Goal: Communication & Community: Participate in discussion

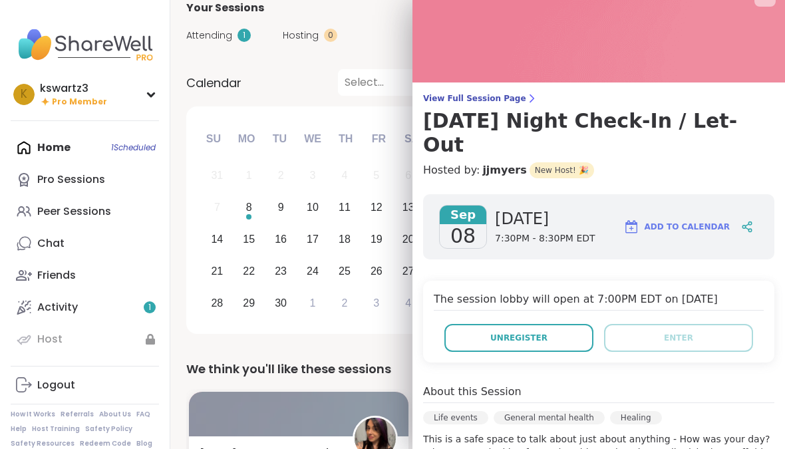
scroll to position [34, 0]
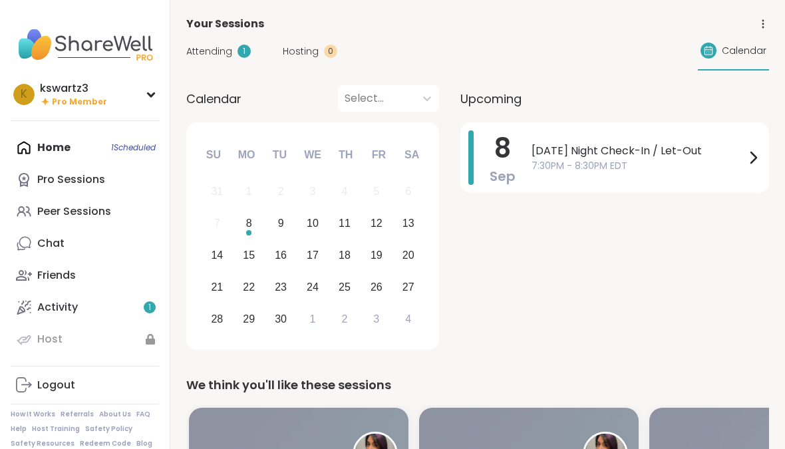
scroll to position [16, 0]
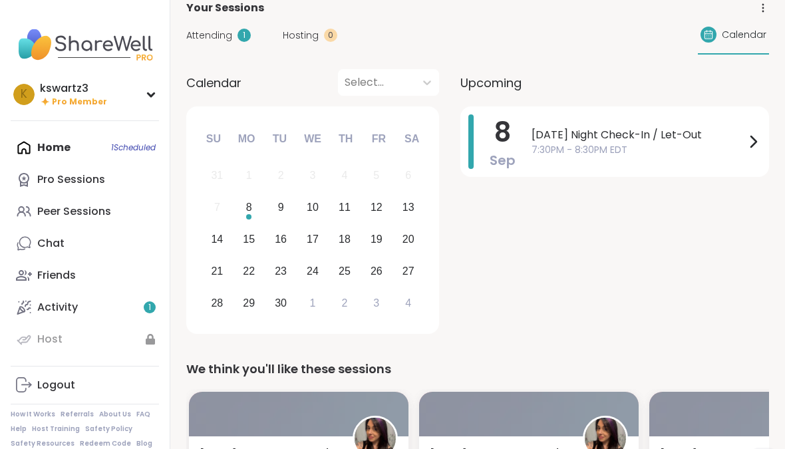
click at [741, 143] on span "7:30PM - 8:30PM EDT" at bounding box center [637, 150] width 213 height 14
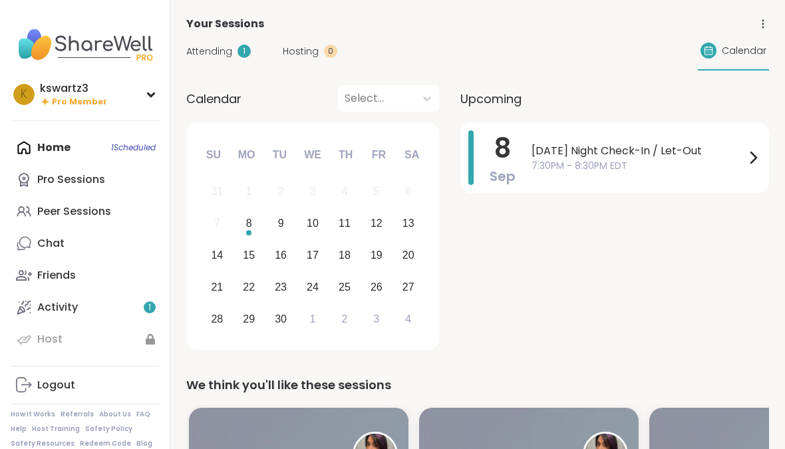
scroll to position [16, 0]
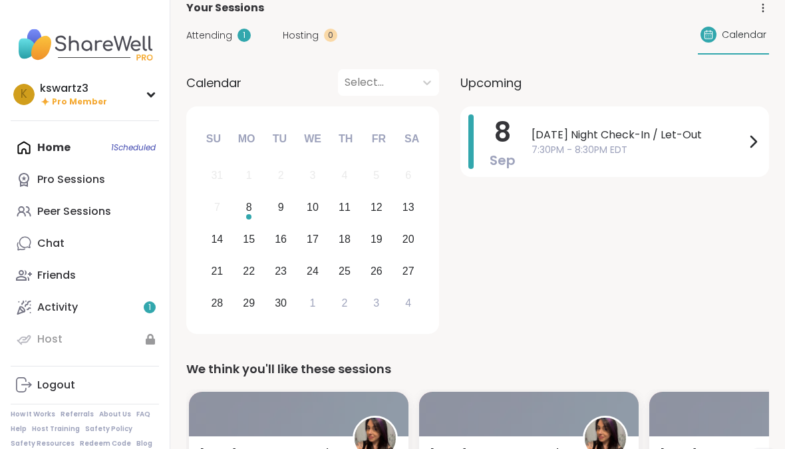
click at [642, 124] on div "[DATE] Night Check-In / Let-Out 7:30PM - 8:30PM EDT" at bounding box center [645, 141] width 229 height 55
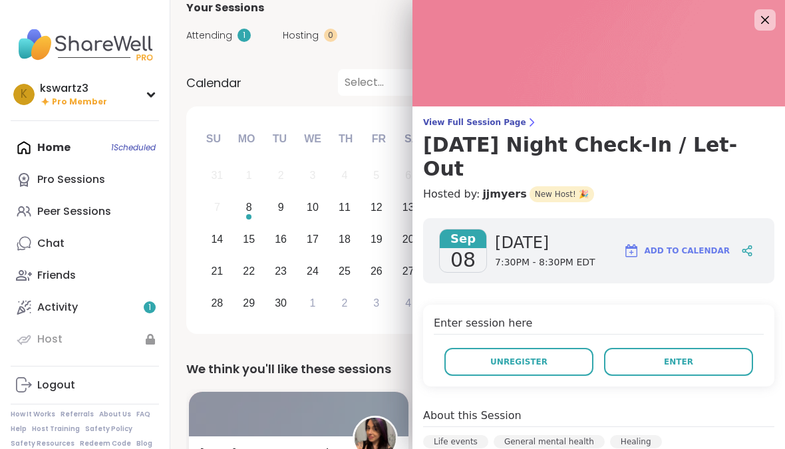
click at [724, 348] on button "Enter" at bounding box center [678, 362] width 149 height 28
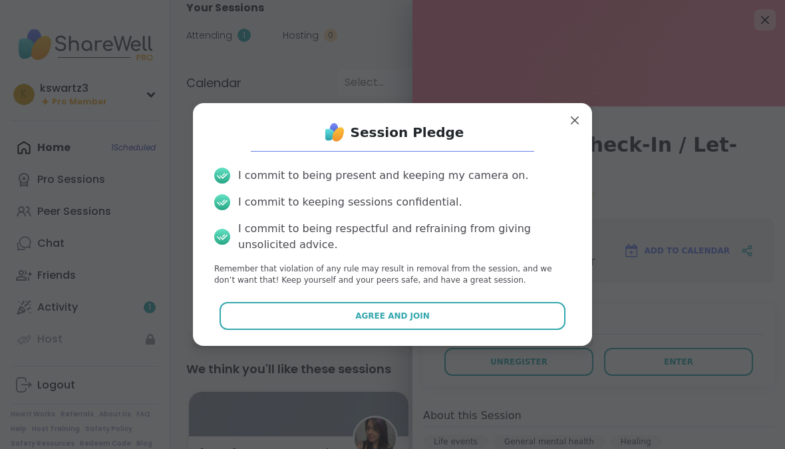
click at [472, 327] on button "Agree and Join" at bounding box center [392, 316] width 346 height 28
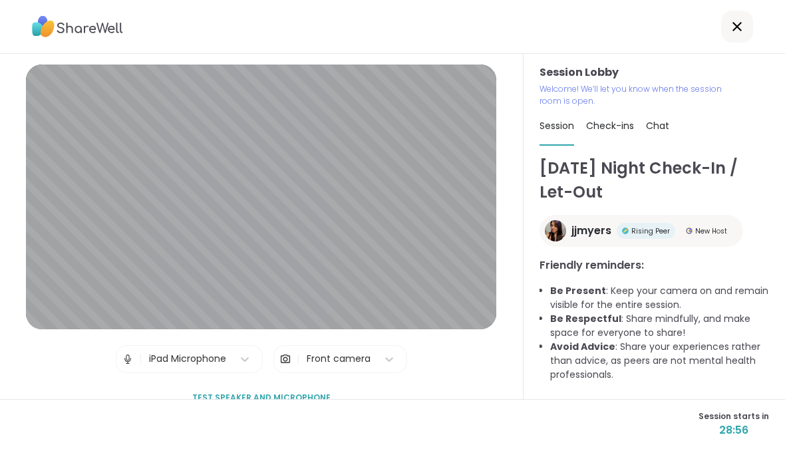
click at [741, 21] on icon at bounding box center [737, 27] width 16 height 16
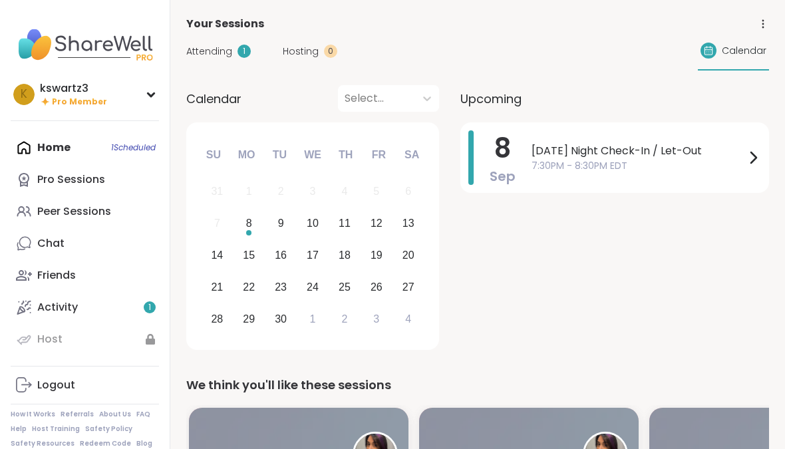
click at [664, 160] on span "7:30PM - 8:30PM EDT" at bounding box center [637, 166] width 213 height 14
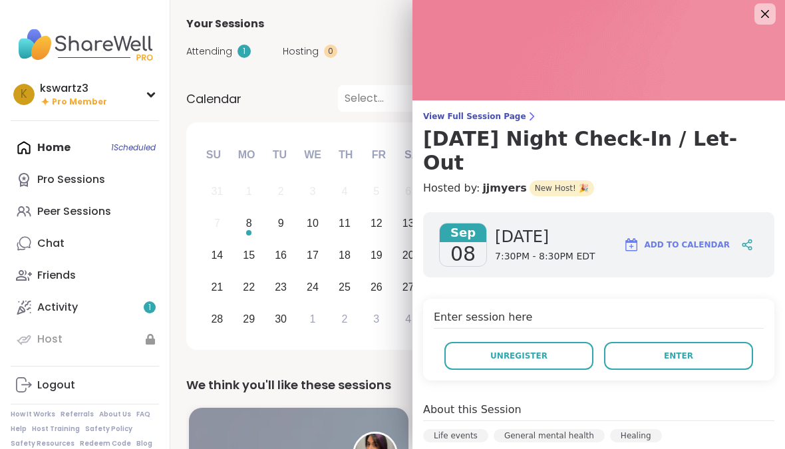
scroll to position [10, 0]
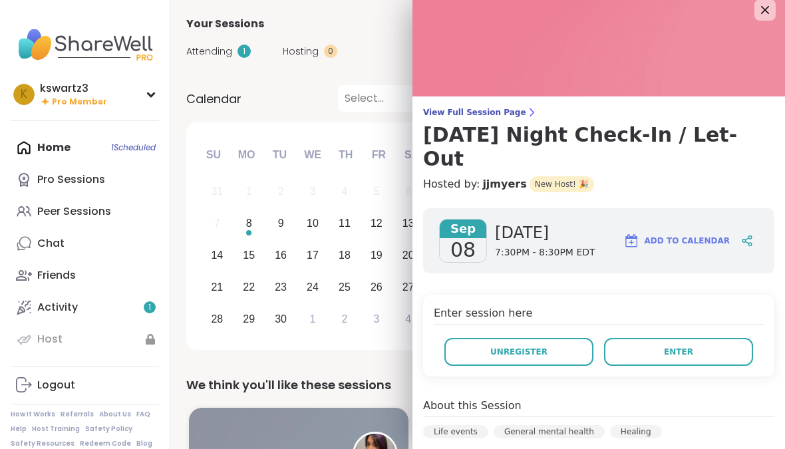
click at [770, 9] on icon at bounding box center [765, 10] width 16 height 16
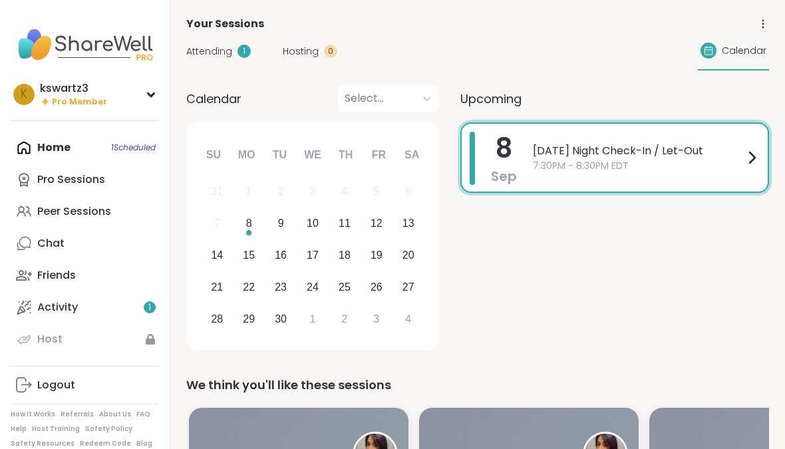
click at [735, 174] on div "Monday Night Check-In / Let-Out 7:30PM - 8:30PM EDT" at bounding box center [646, 158] width 227 height 52
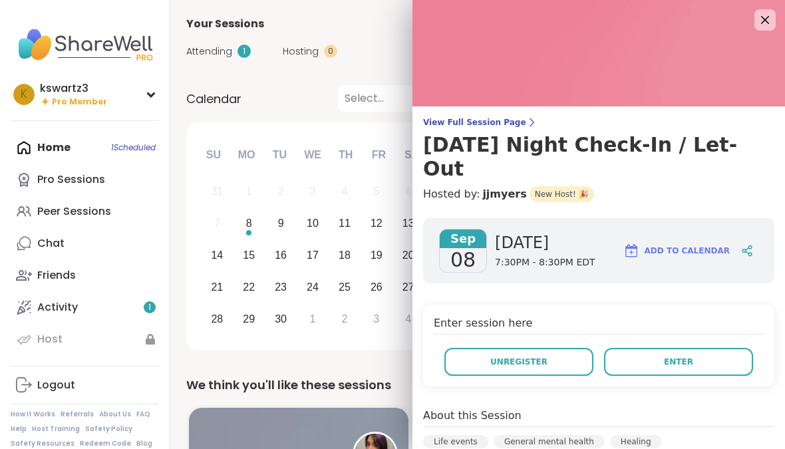
click at [753, 178] on div "View Full Session Page Monday Night Check-In / Let-Out Hosted by: jjmyers New H…" at bounding box center [598, 428] width 372 height 857
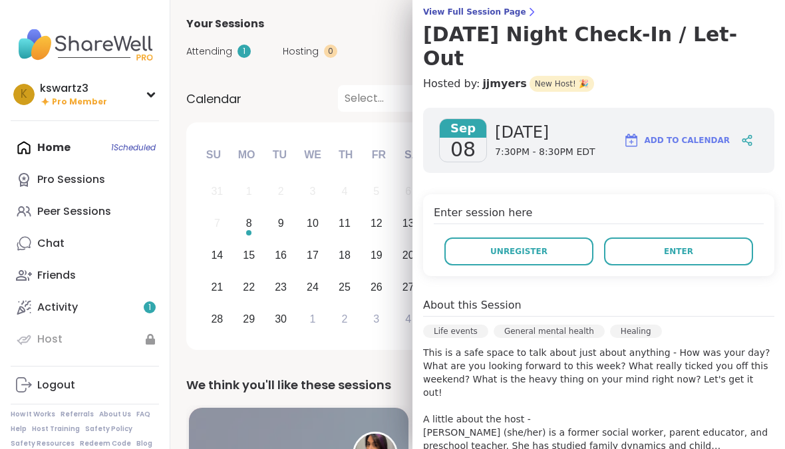
scroll to position [68, 0]
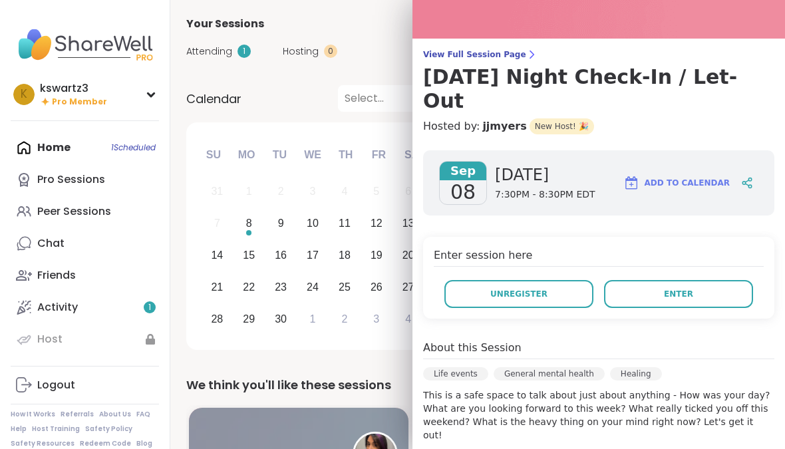
click at [691, 280] on button "Enter" at bounding box center [678, 294] width 149 height 28
click at [670, 280] on button "Enter" at bounding box center [678, 294] width 149 height 28
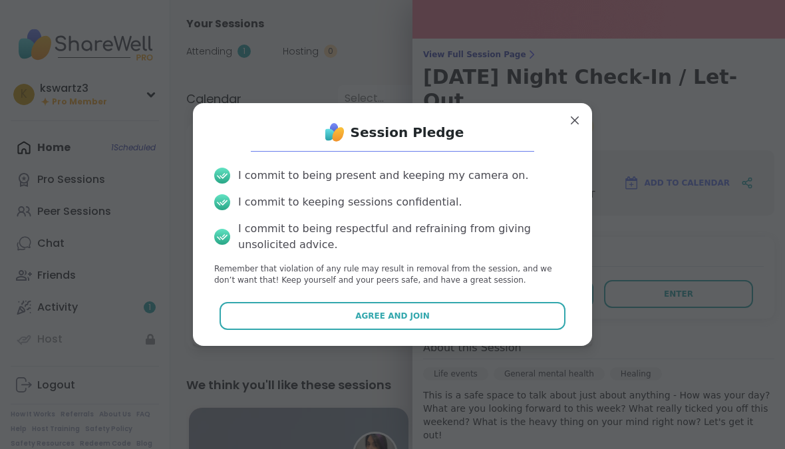
click at [434, 330] on button "Agree and Join" at bounding box center [392, 316] width 346 height 28
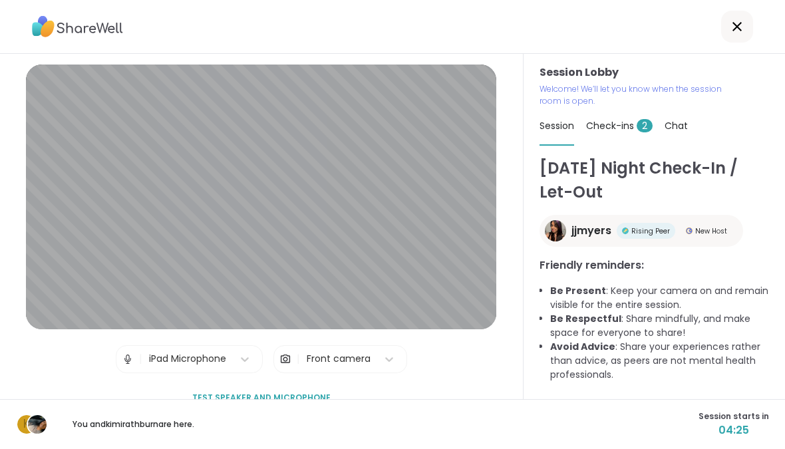
click at [626, 127] on span "Check-ins 2" at bounding box center [619, 125] width 66 height 13
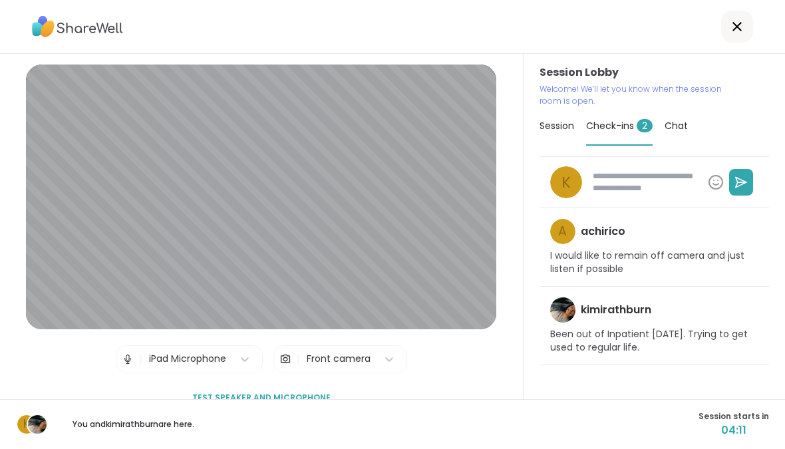
click at [672, 118] on div "Chat" at bounding box center [675, 125] width 23 height 37
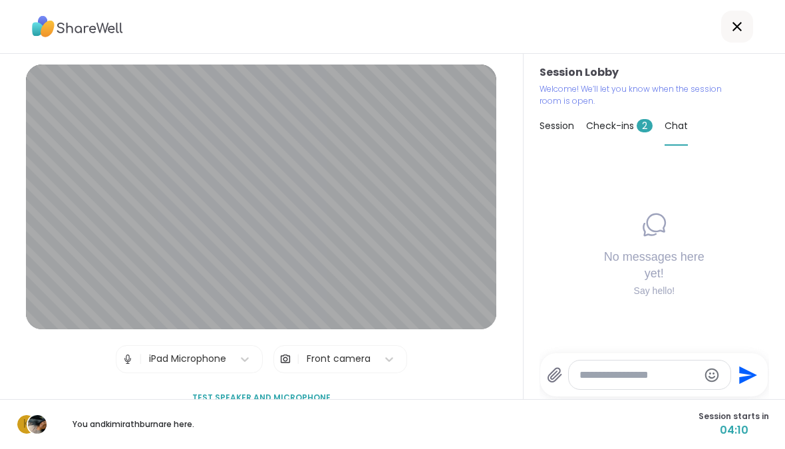
click at [628, 122] on span "Check-ins 2" at bounding box center [619, 125] width 66 height 13
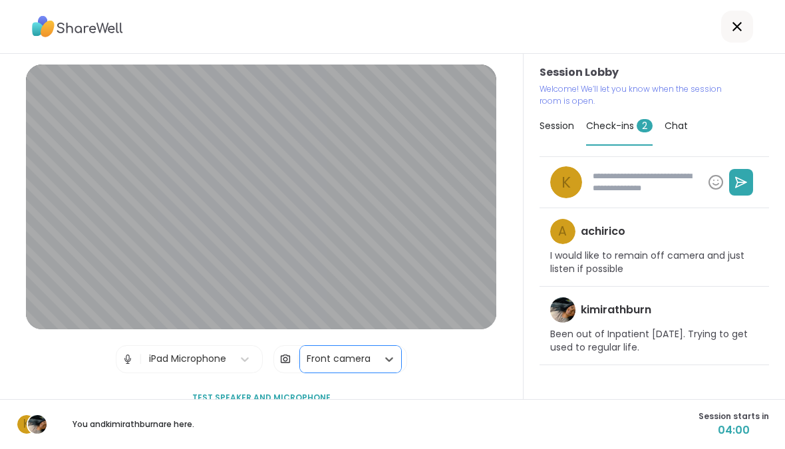
click at [285, 366] on img at bounding box center [285, 359] width 12 height 27
click at [291, 350] on img at bounding box center [285, 359] width 12 height 27
click at [281, 363] on img at bounding box center [285, 359] width 12 height 27
click at [278, 361] on div "| Front camera" at bounding box center [340, 359] width 134 height 28
click at [133, 355] on img at bounding box center [128, 359] width 12 height 27
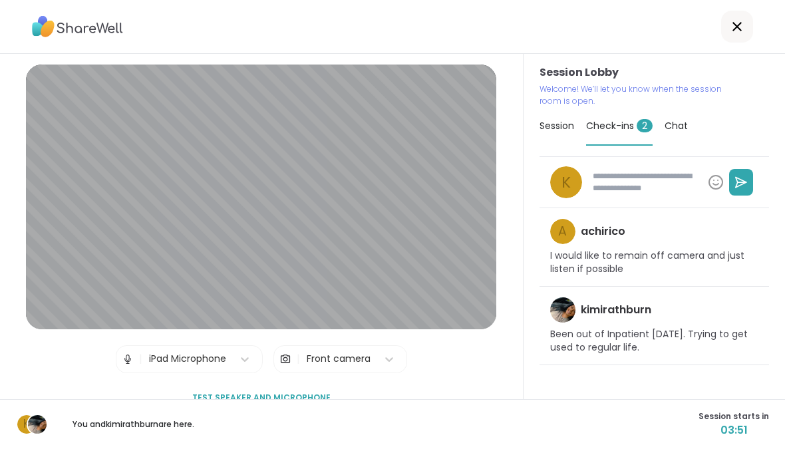
type textarea "*"
click at [741, 26] on icon at bounding box center [737, 27] width 16 height 16
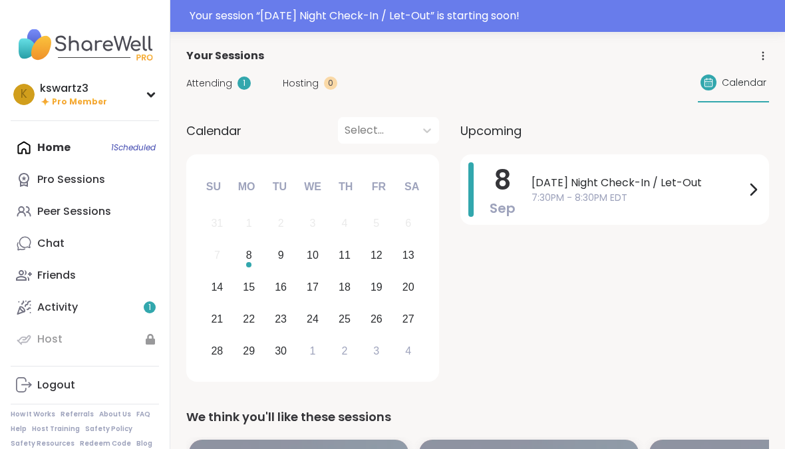
click at [704, 182] on span "[DATE] Night Check-In / Let-Out" at bounding box center [637, 183] width 213 height 16
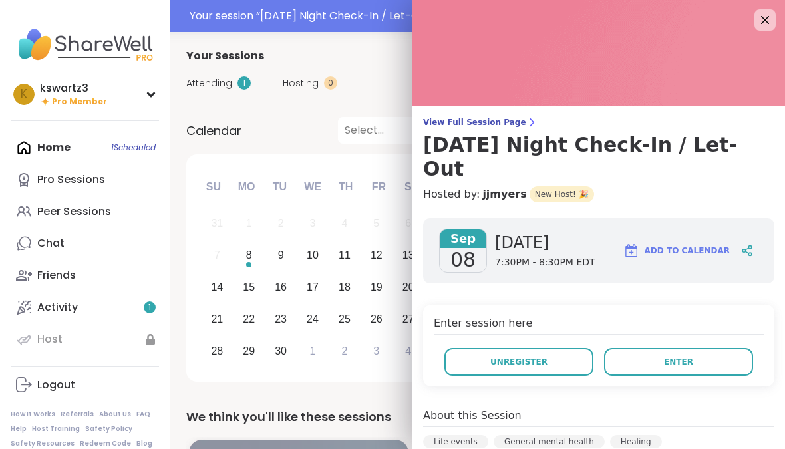
click at [674, 356] on span "Enter" at bounding box center [678, 362] width 29 height 12
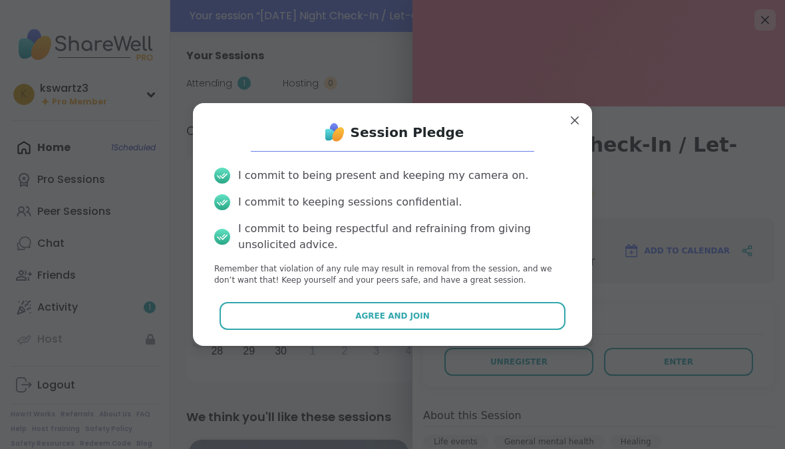
click at [535, 324] on button "Agree and Join" at bounding box center [392, 316] width 346 height 28
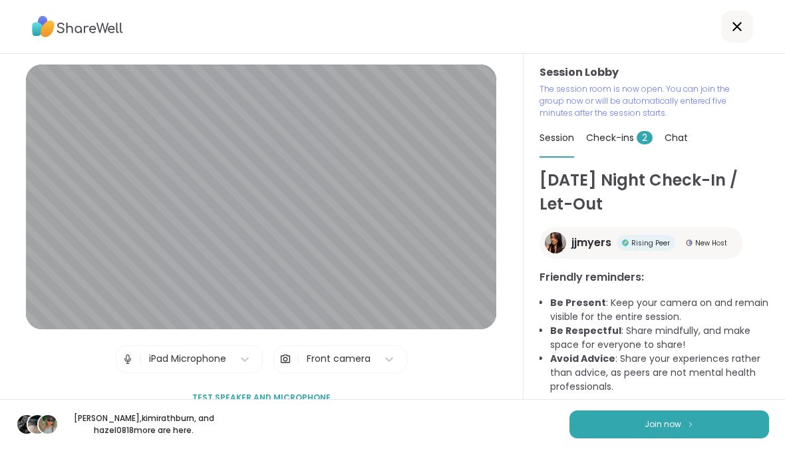
click at [637, 438] on button "Join now" at bounding box center [668, 424] width 199 height 28
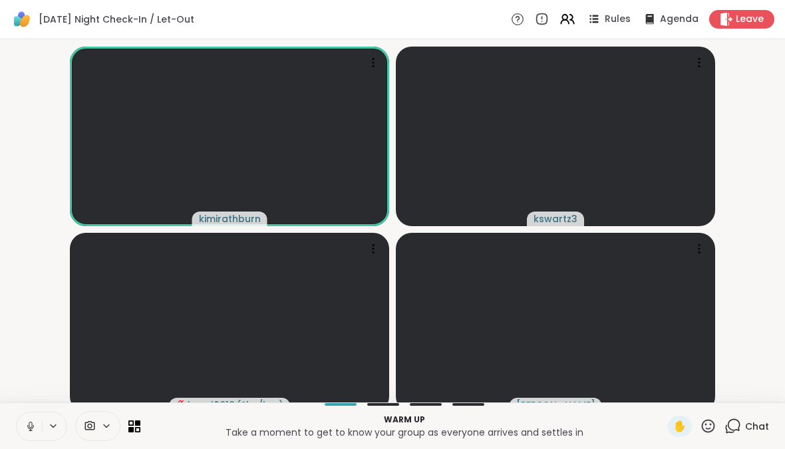
click at [29, 432] on icon at bounding box center [31, 426] width 12 height 12
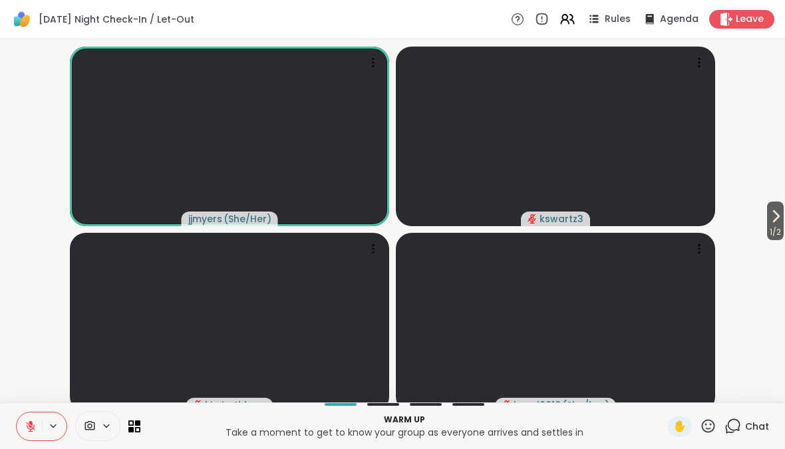
click at [780, 224] on icon at bounding box center [775, 216] width 16 height 16
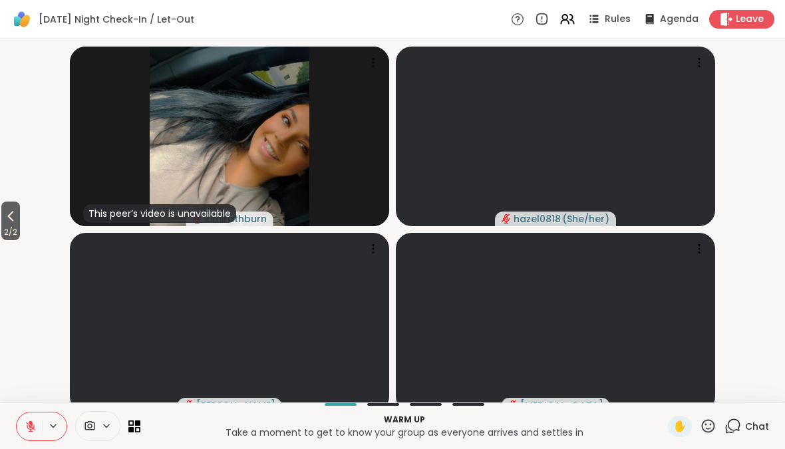
click at [20, 233] on span "2 / 2" at bounding box center [10, 232] width 19 height 16
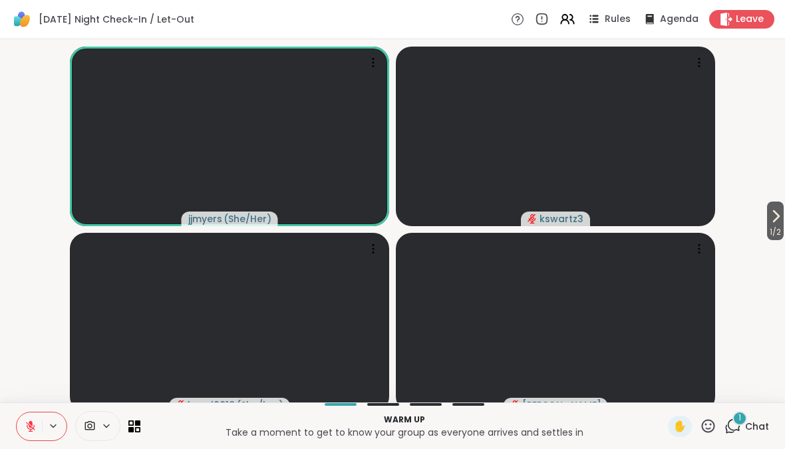
click at [737, 426] on div "1" at bounding box center [739, 418] width 15 height 15
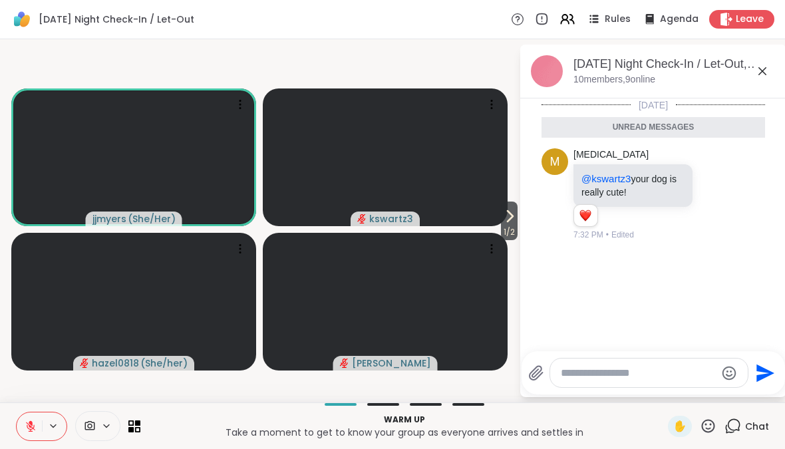
click at [602, 380] on textarea "Type your message" at bounding box center [638, 372] width 155 height 13
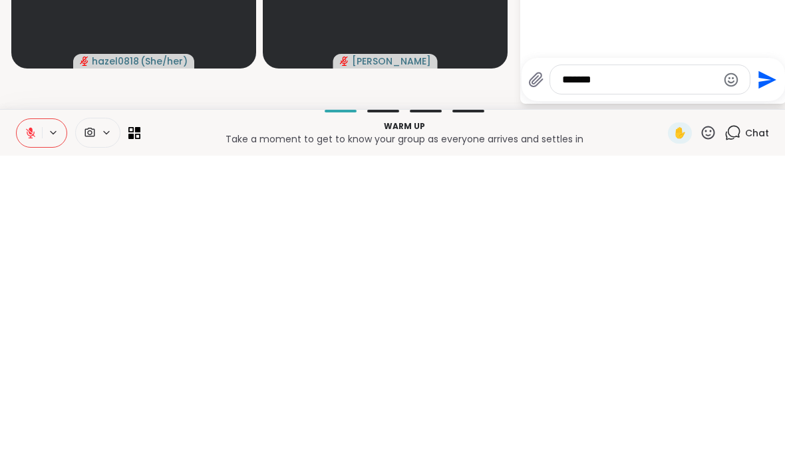
type textarea "*******"
click at [760, 364] on icon "Send" at bounding box center [767, 373] width 18 height 18
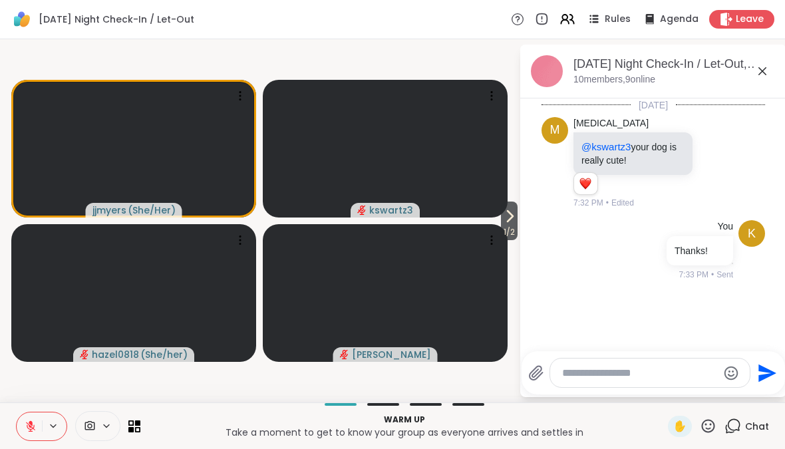
click at [31, 429] on icon at bounding box center [30, 426] width 9 height 9
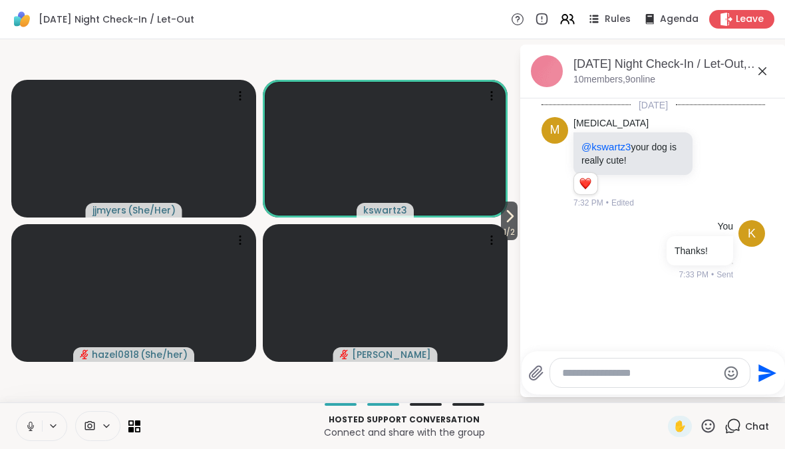
click at [29, 427] on icon at bounding box center [31, 426] width 12 height 12
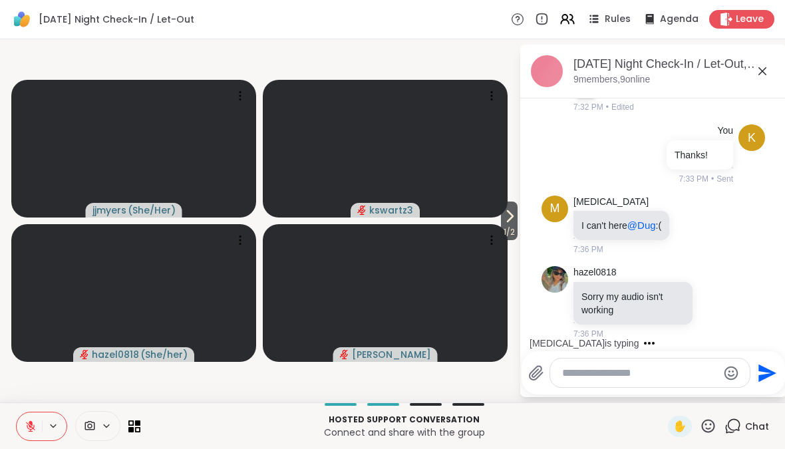
scroll to position [180, 0]
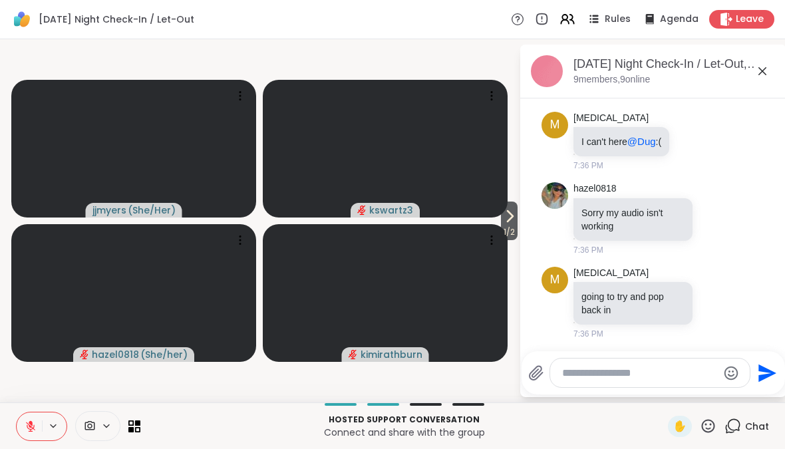
click at [507, 226] on span "1 / 2" at bounding box center [509, 232] width 17 height 16
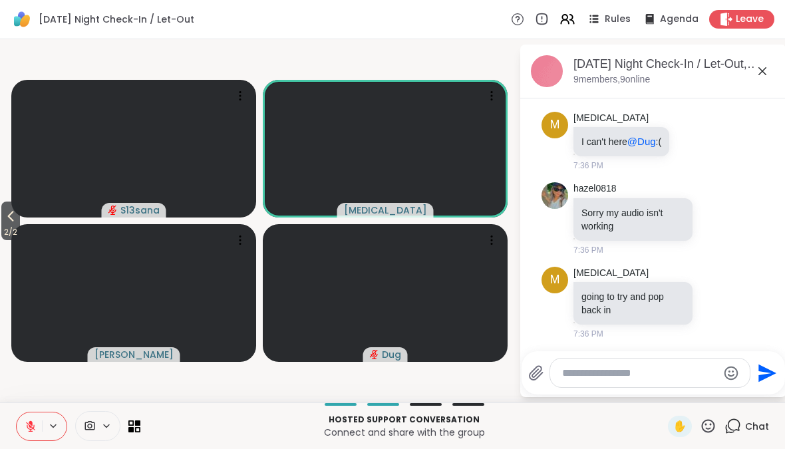
click at [20, 228] on span "2 / 2" at bounding box center [10, 232] width 19 height 16
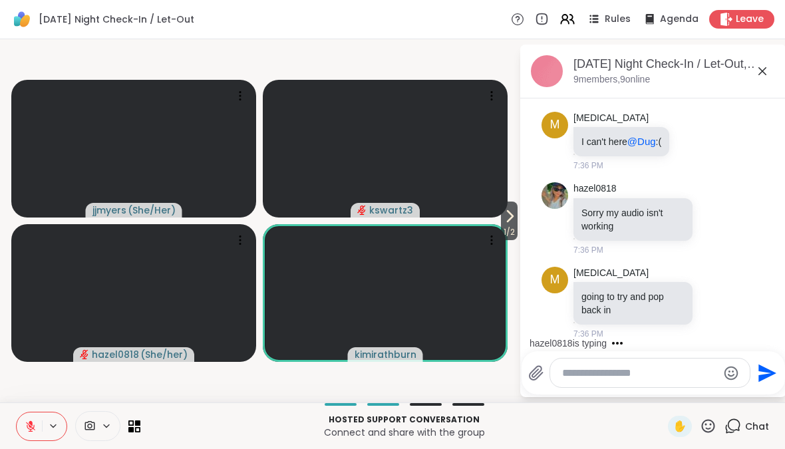
scroll to position [263, 0]
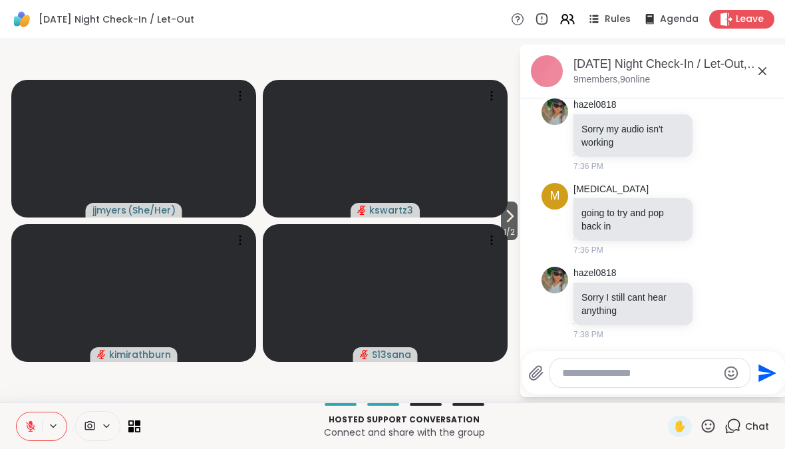
click at [501, 219] on icon at bounding box center [509, 216] width 16 height 16
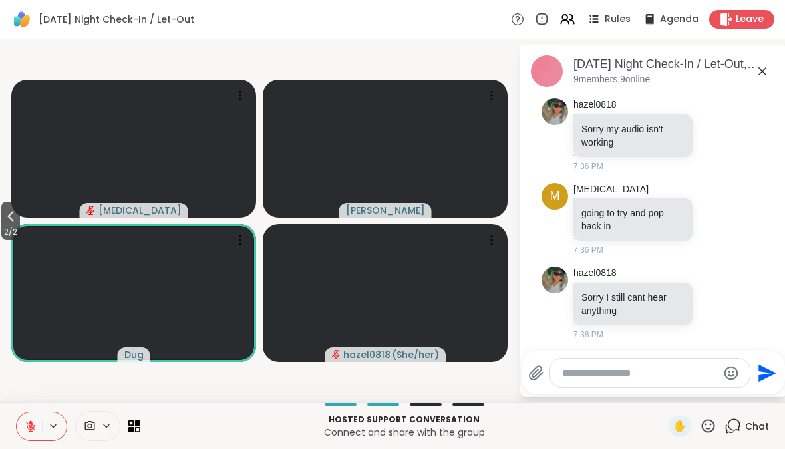
click at [17, 221] on icon at bounding box center [11, 216] width 16 height 16
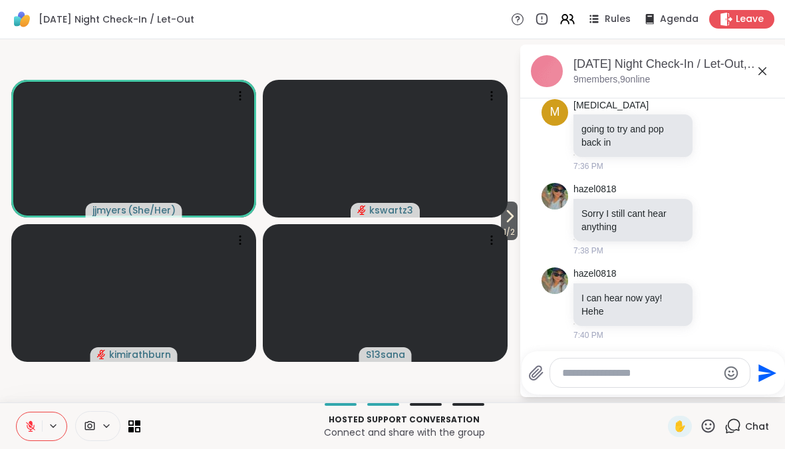
scroll to position [366, 0]
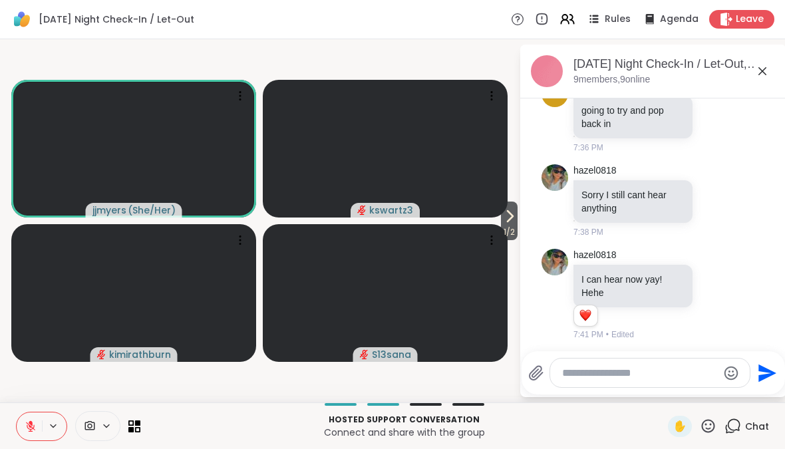
click at [34, 427] on icon at bounding box center [30, 426] width 9 height 9
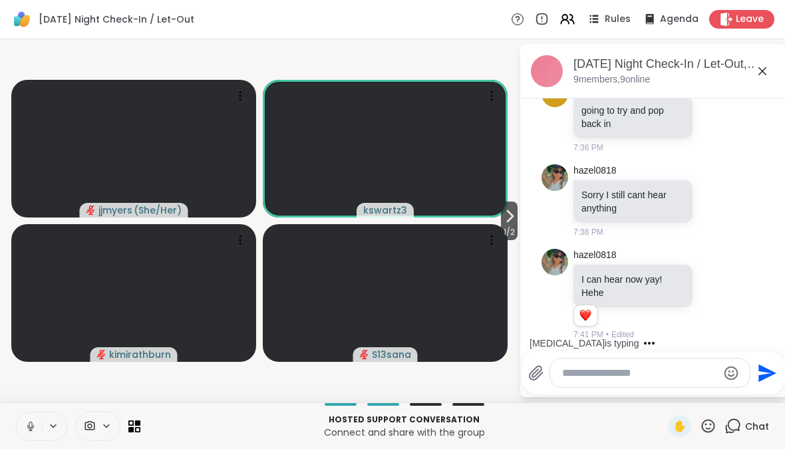
scroll to position [436, 0]
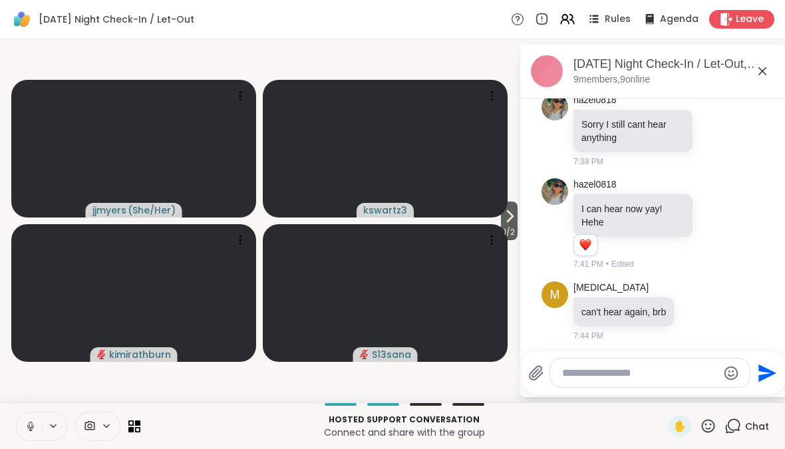
click at [503, 223] on icon at bounding box center [509, 216] width 16 height 16
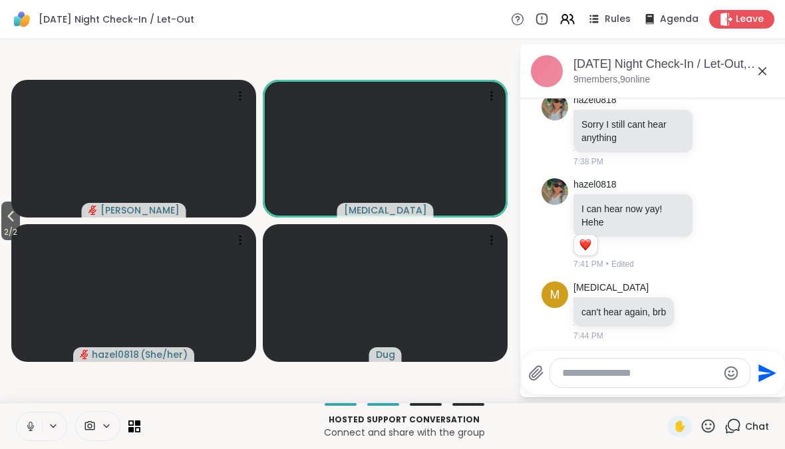
click at [12, 232] on span "2 / 2" at bounding box center [10, 232] width 19 height 16
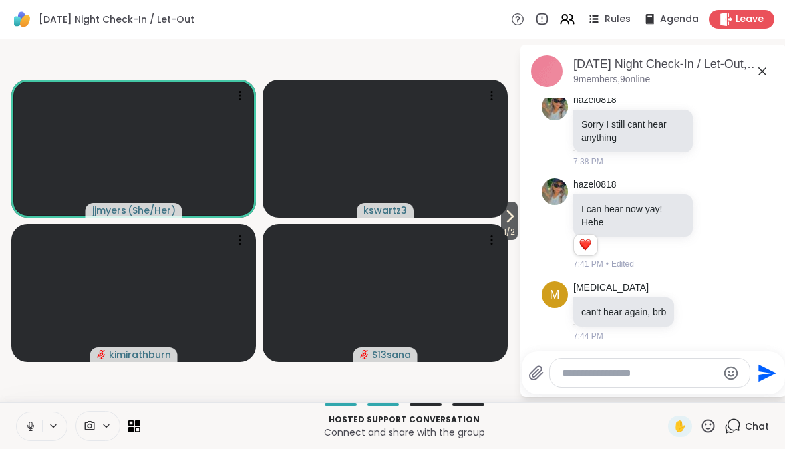
click at [27, 426] on icon at bounding box center [31, 426] width 12 height 12
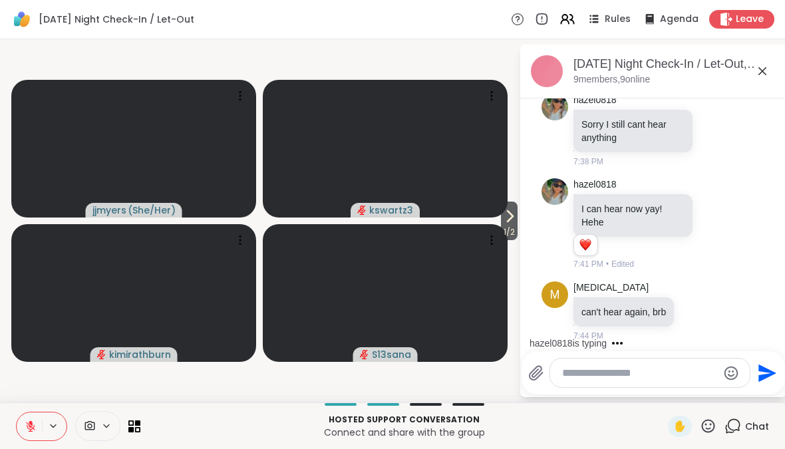
scroll to position [520, 0]
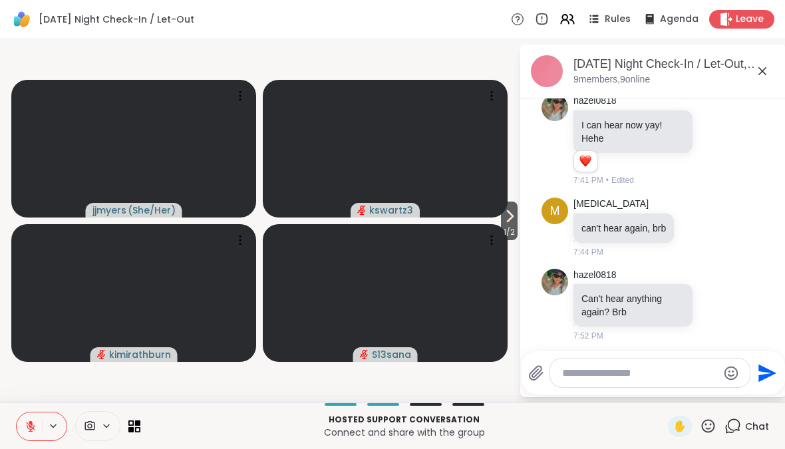
click at [513, 225] on span "1 / 2" at bounding box center [509, 232] width 17 height 16
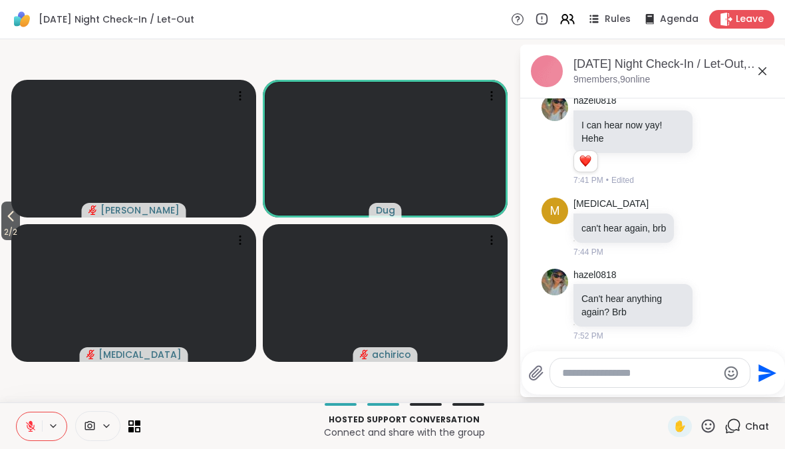
click at [767, 69] on icon at bounding box center [762, 71] width 16 height 16
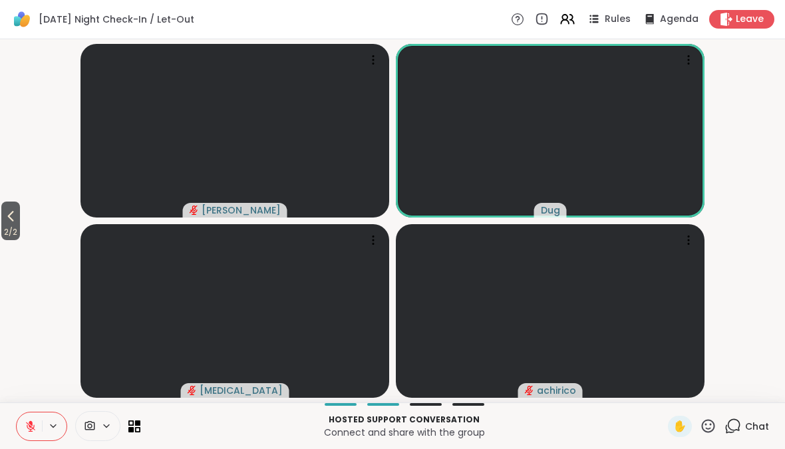
click at [138, 422] on icon at bounding box center [137, 422] width 5 height 5
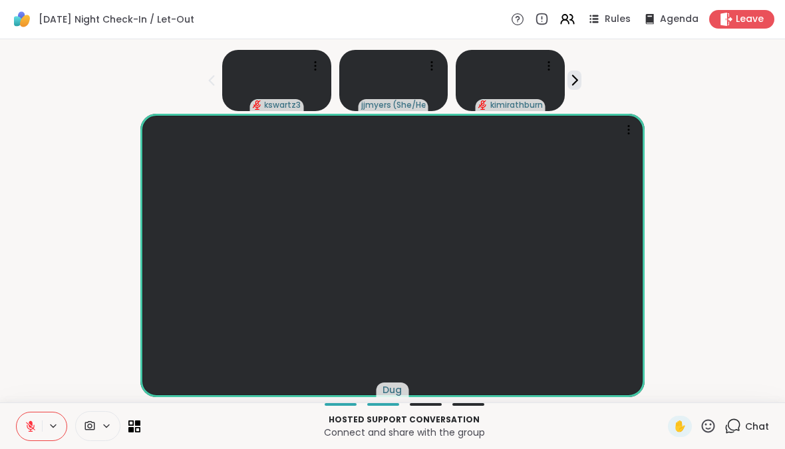
click at [140, 427] on icon at bounding box center [137, 428] width 5 height 5
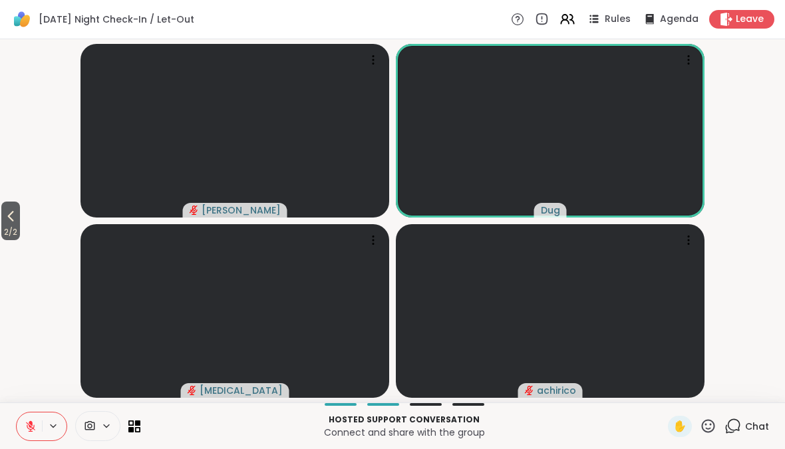
click at [135, 424] on icon at bounding box center [137, 422] width 5 height 5
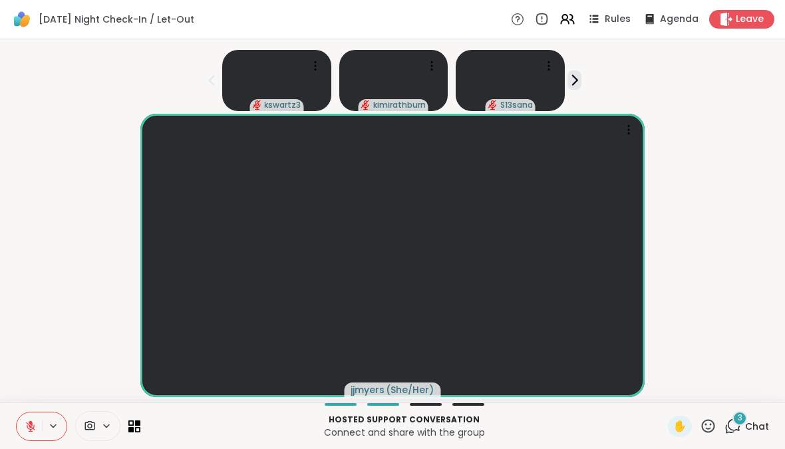
click at [583, 82] on div "kswartz3 kimirathburn S13sana" at bounding box center [392, 78] width 769 height 66
click at [577, 80] on icon at bounding box center [575, 80] width 5 height 9
click at [203, 80] on div "Alan_N achirico Dug" at bounding box center [392, 78] width 769 height 66
click at [210, 84] on icon at bounding box center [211, 80] width 16 height 16
click at [578, 80] on icon at bounding box center [574, 80] width 14 height 14
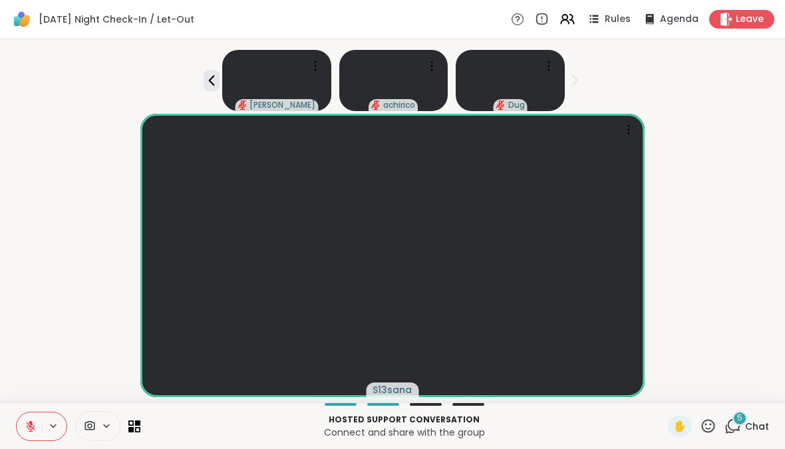
click at [581, 76] on div "Alan_N achirico Dug" at bounding box center [392, 78] width 769 height 66
click at [205, 83] on icon at bounding box center [211, 80] width 16 height 16
click at [741, 422] on span "5" at bounding box center [739, 417] width 5 height 11
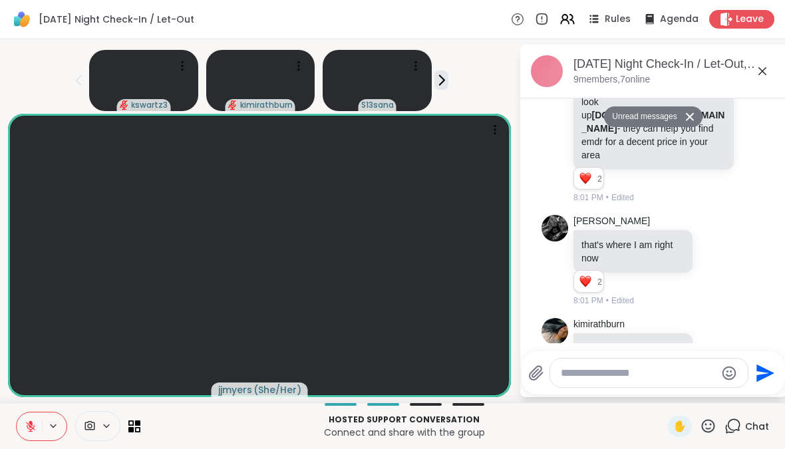
scroll to position [1087, 0]
click at [667, 374] on textarea "Type your message" at bounding box center [638, 372] width 155 height 13
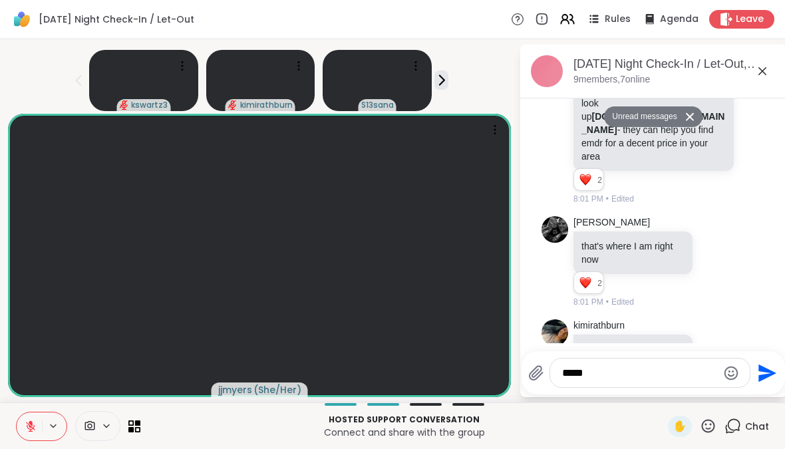
click at [634, 368] on textarea "*****" at bounding box center [639, 372] width 155 height 13
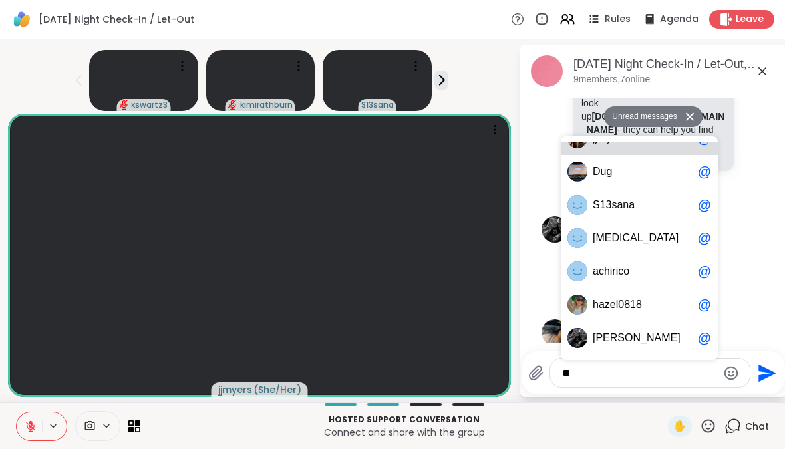
click at [751, 259] on div "Alan_N that's where I am right now 2 2 2 8:01 PM • Edited" at bounding box center [652, 262] width 223 height 103
click at [694, 118] on icon at bounding box center [689, 116] width 9 height 9
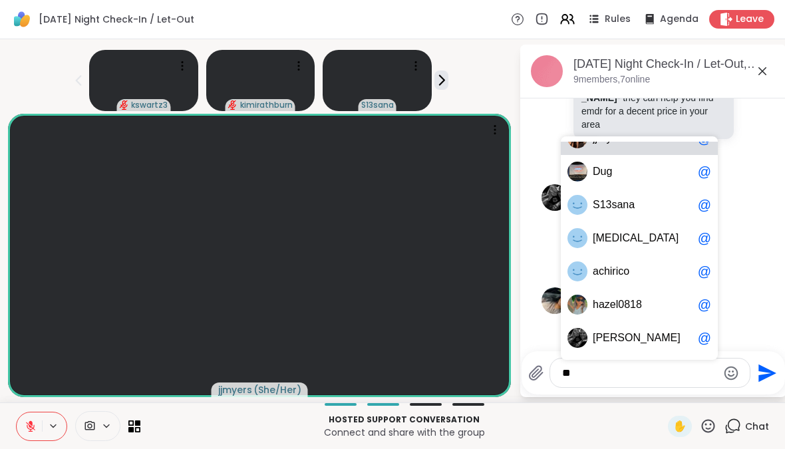
click at [660, 377] on textarea "*" at bounding box center [639, 372] width 155 height 13
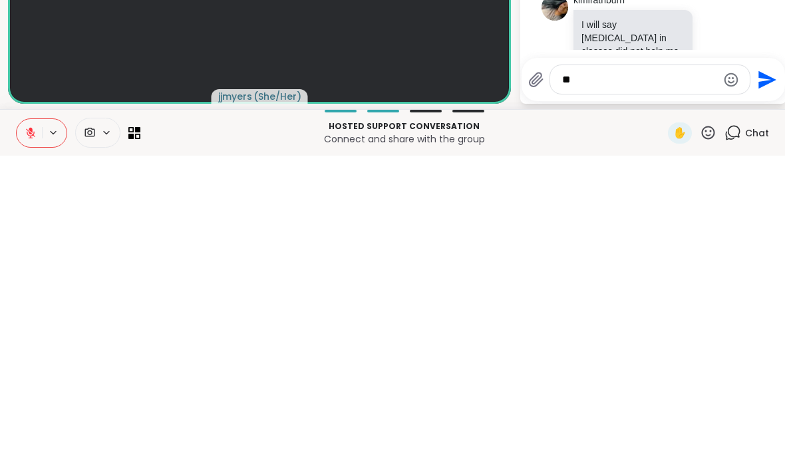
type textarea "*"
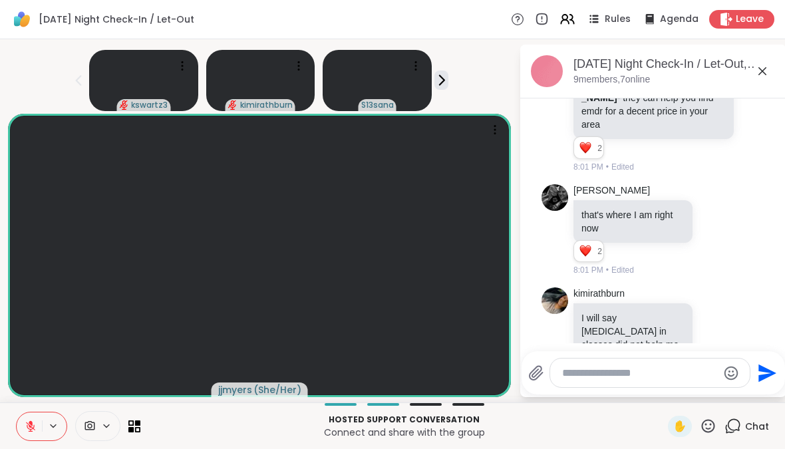
click at [606, 287] on link "kimirathburn" at bounding box center [598, 293] width 51 height 13
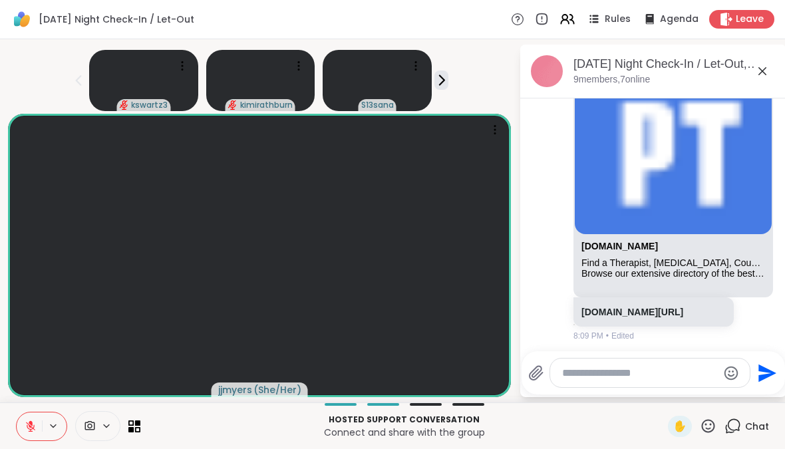
scroll to position [1623, 0]
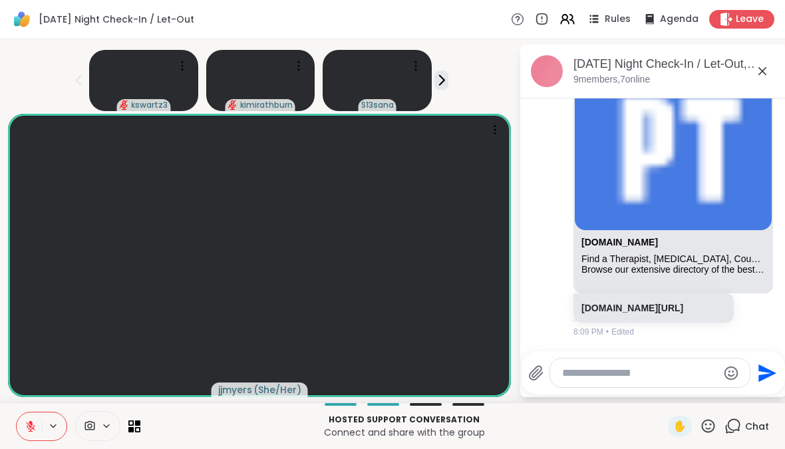
click at [657, 378] on textarea "Type your message" at bounding box center [639, 372] width 155 height 13
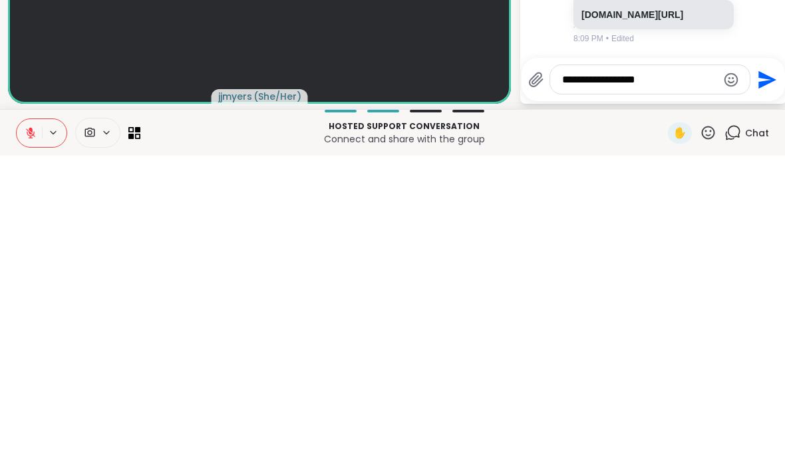
click at [582, 366] on textarea "**********" at bounding box center [639, 372] width 155 height 13
click at [667, 366] on textarea "**********" at bounding box center [639, 372] width 155 height 13
click at [666, 366] on textarea "**********" at bounding box center [639, 372] width 155 height 13
click at [588, 366] on textarea "**********" at bounding box center [639, 372] width 155 height 13
click at [691, 366] on textarea "**********" at bounding box center [639, 372] width 155 height 13
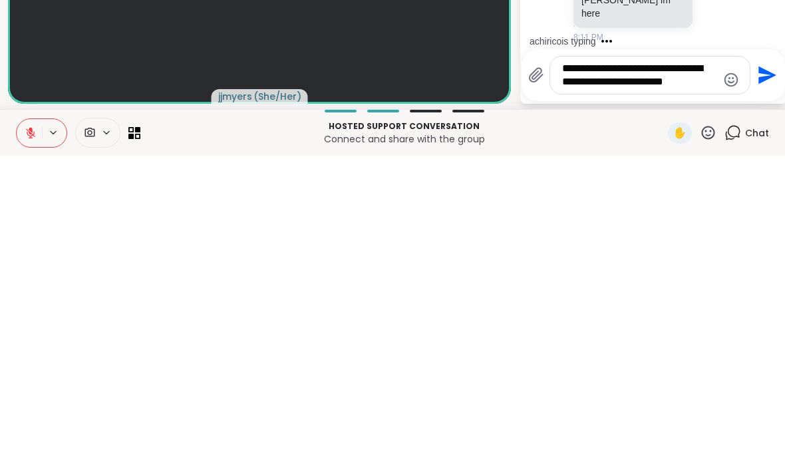
scroll to position [1825, 0]
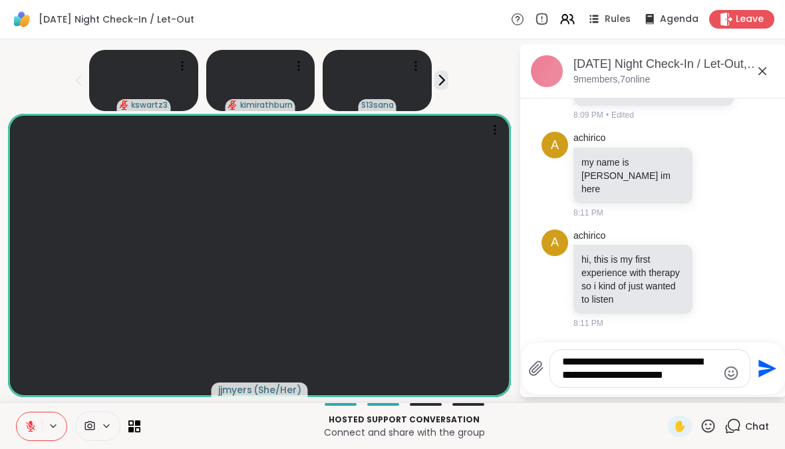
click at [35, 417] on button at bounding box center [29, 426] width 25 height 28
click at [27, 431] on icon at bounding box center [31, 426] width 12 height 12
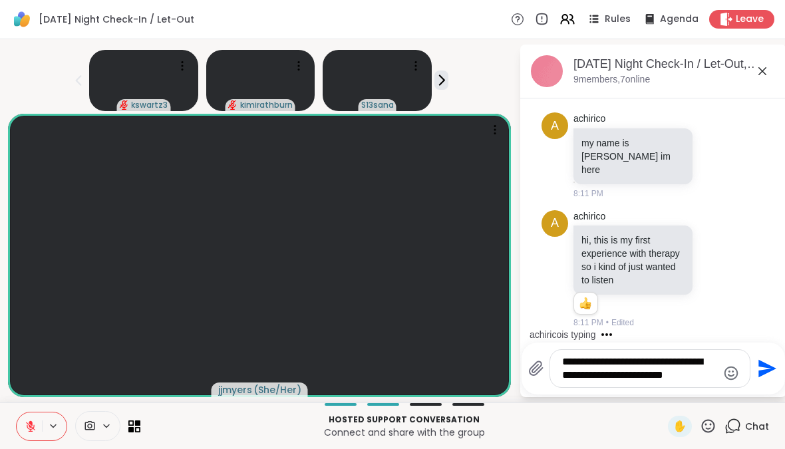
scroll to position [1914, 0]
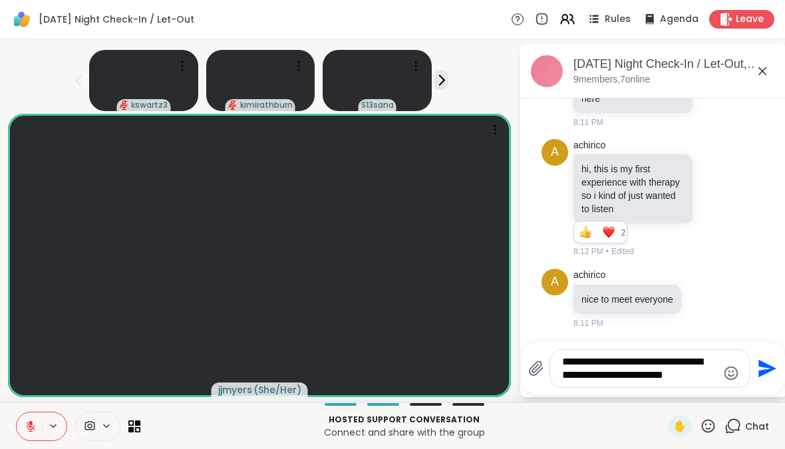
click at [37, 430] on button at bounding box center [29, 426] width 25 height 28
click at [35, 428] on icon at bounding box center [31, 426] width 12 height 12
click at [33, 433] on button at bounding box center [29, 426] width 25 height 28
click at [53, 430] on icon at bounding box center [53, 425] width 11 height 11
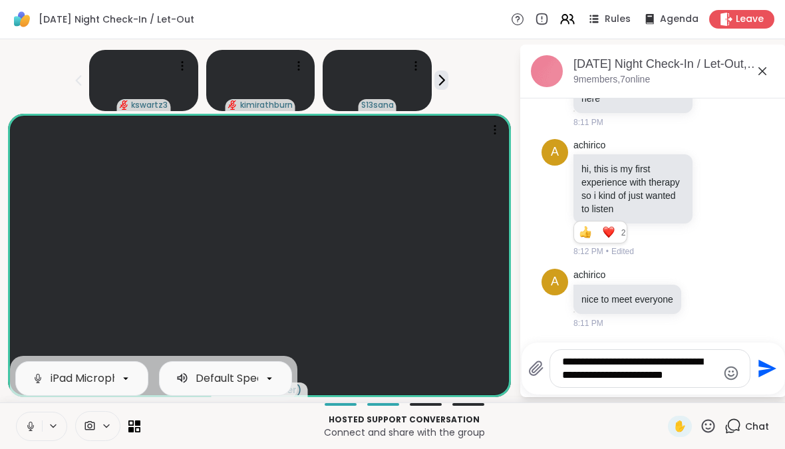
click at [31, 430] on icon at bounding box center [30, 429] width 1 height 3
click at [698, 378] on textarea "**********" at bounding box center [639, 368] width 155 height 27
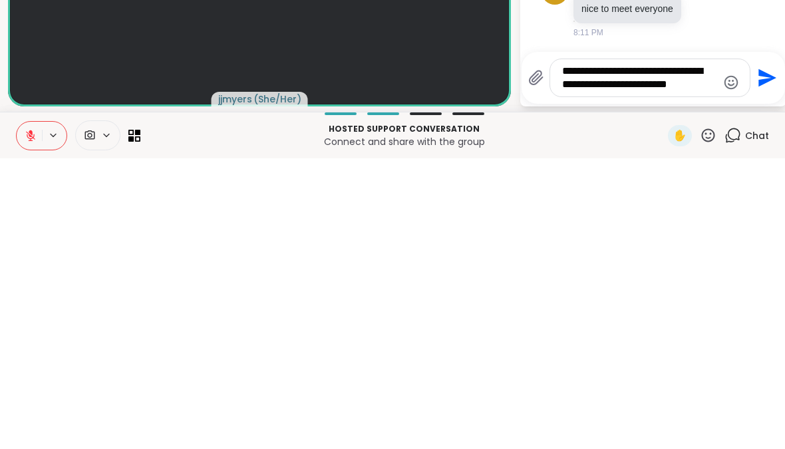
type textarea "**********"
click at [761, 360] on icon "Send" at bounding box center [767, 369] width 18 height 18
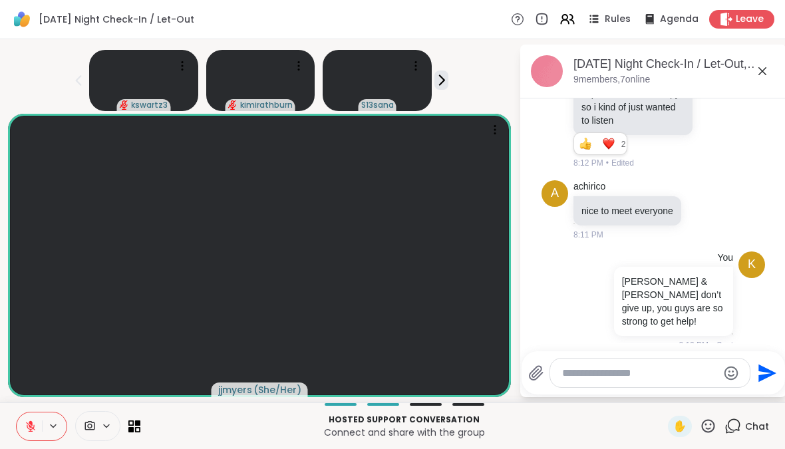
scroll to position [2073, 0]
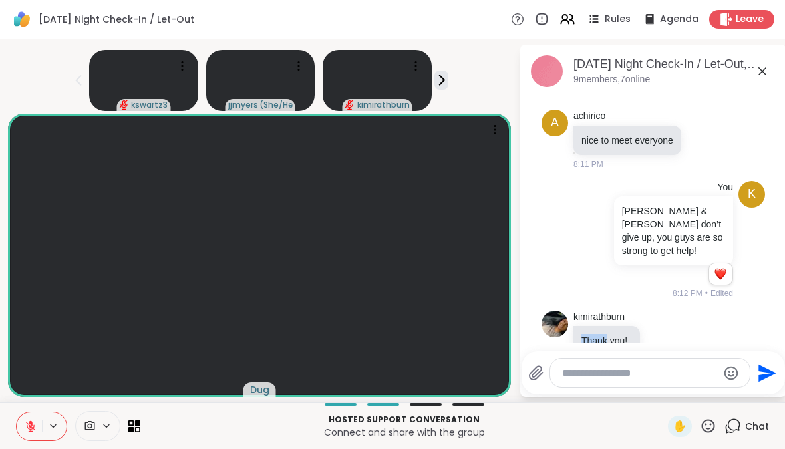
click at [667, 333] on icon at bounding box center [663, 339] width 12 height 13
click at [666, 313] on div "Select Reaction: Heart" at bounding box center [663, 319] width 12 height 12
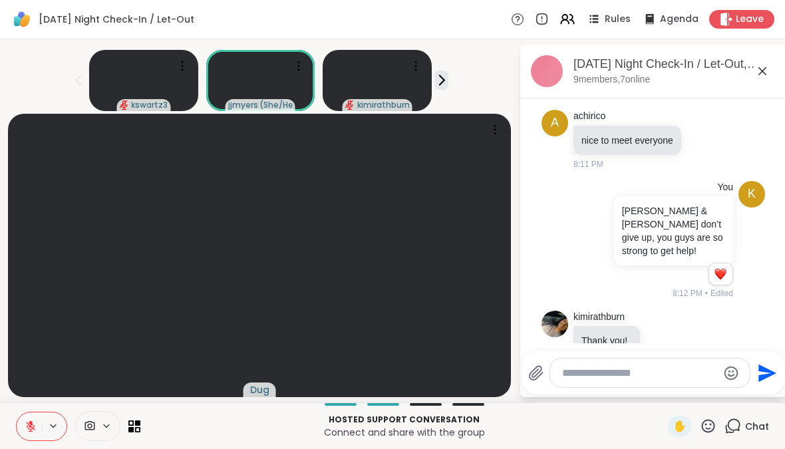
scroll to position [2111, 0]
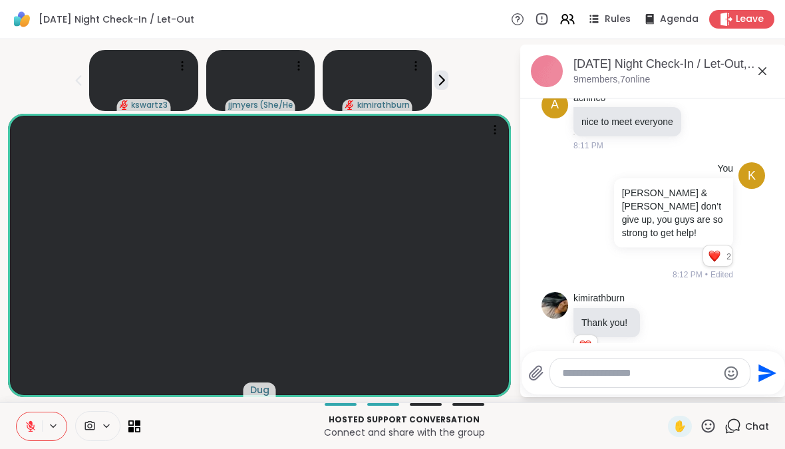
click at [768, 68] on icon at bounding box center [762, 71] width 16 height 16
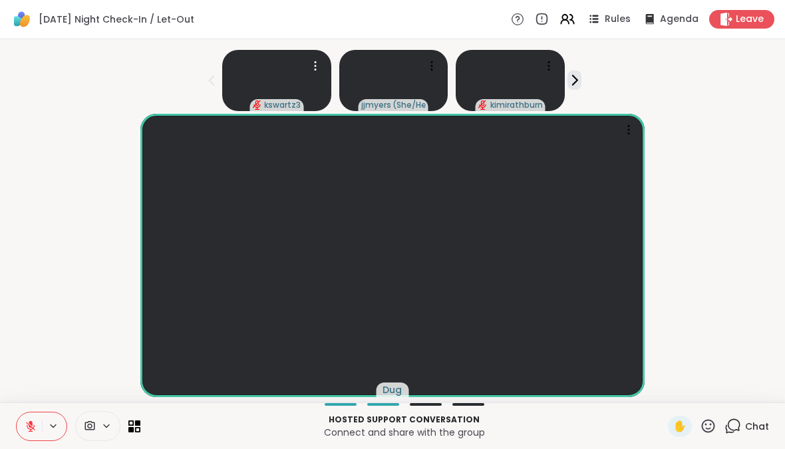
click at [261, 82] on video at bounding box center [276, 80] width 109 height 61
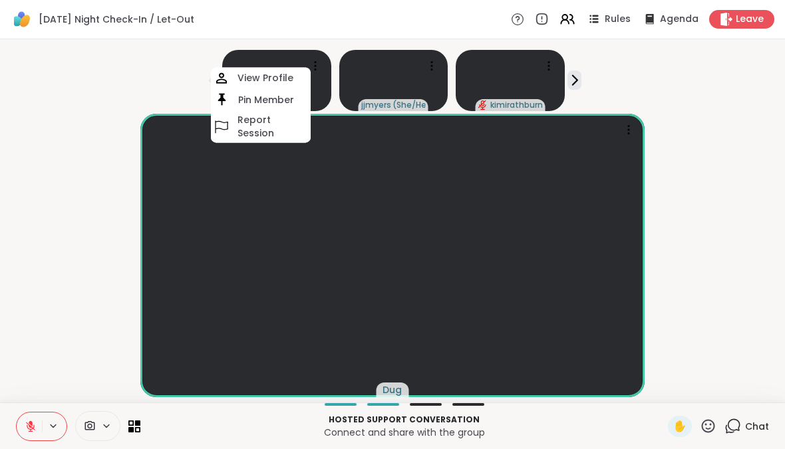
click at [76, 265] on div "Dug" at bounding box center [392, 255] width 769 height 283
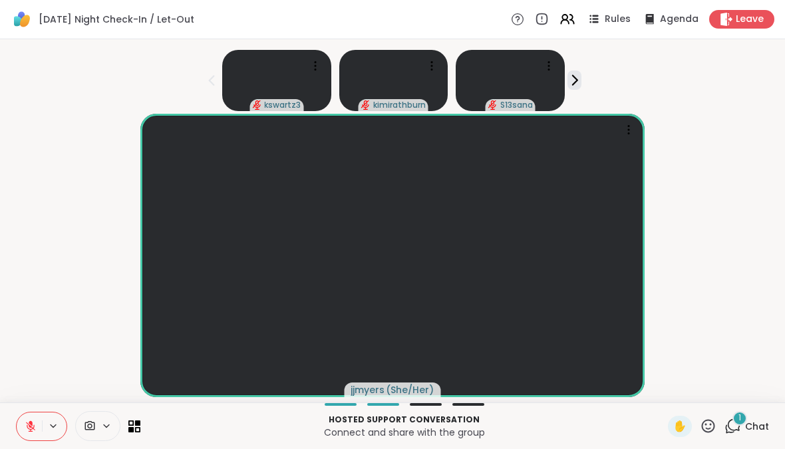
click at [746, 434] on div "1 Chat" at bounding box center [746, 426] width 45 height 21
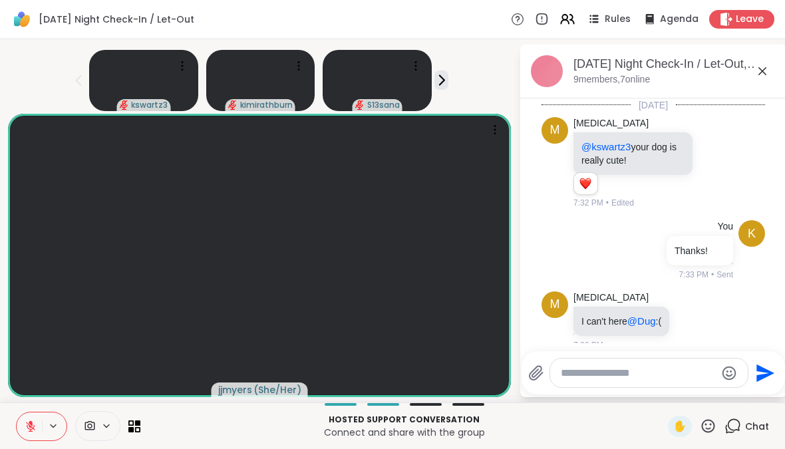
scroll to position [2474, 0]
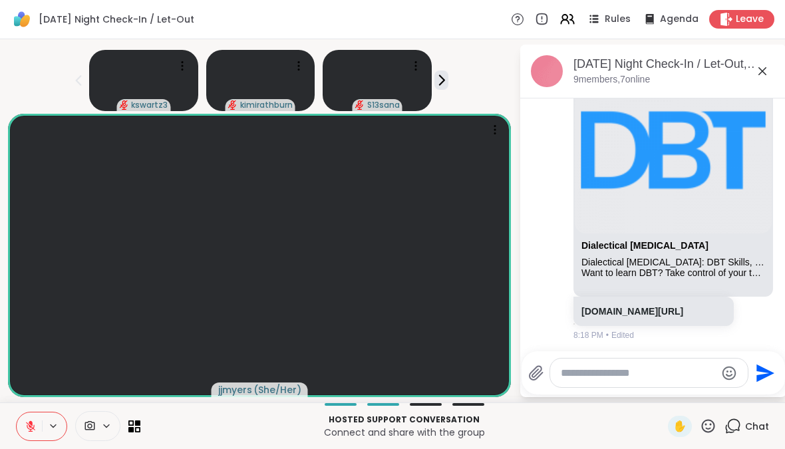
click at [661, 309] on p "dialecticalbehaviortherapy.com/" at bounding box center [653, 311] width 144 height 13
click at [644, 306] on link "dialecticalbehaviortherapy.com/" at bounding box center [632, 311] width 102 height 11
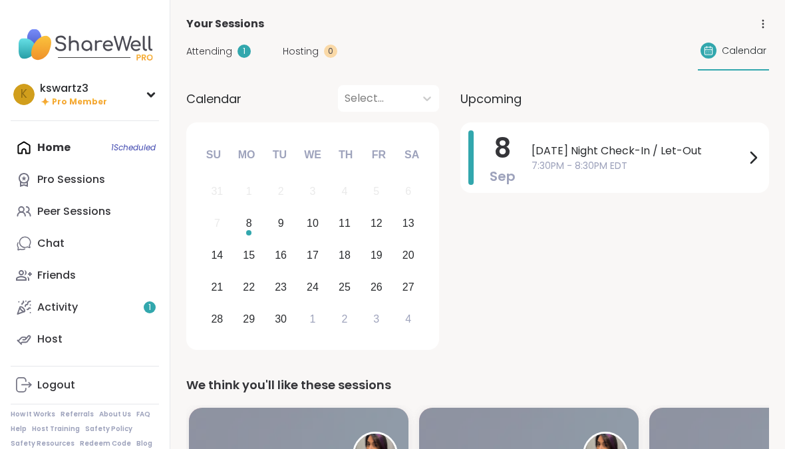
click at [725, 157] on span "[DATE] Night Check-In / Let-Out" at bounding box center [637, 151] width 213 height 16
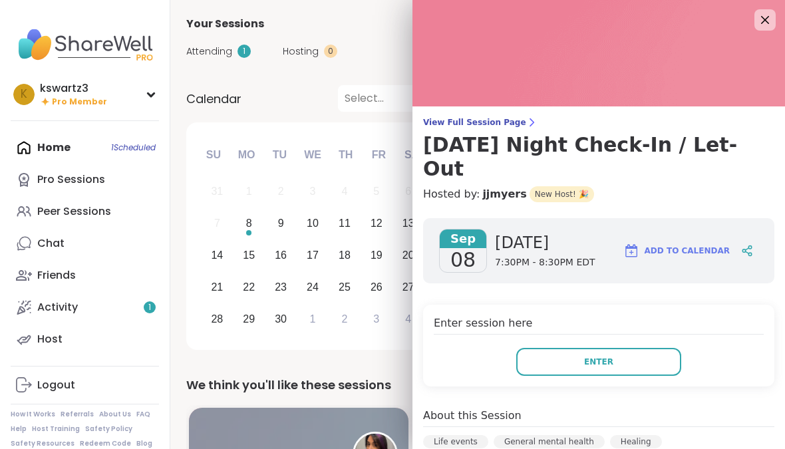
click at [658, 348] on button "Enter" at bounding box center [598, 362] width 165 height 28
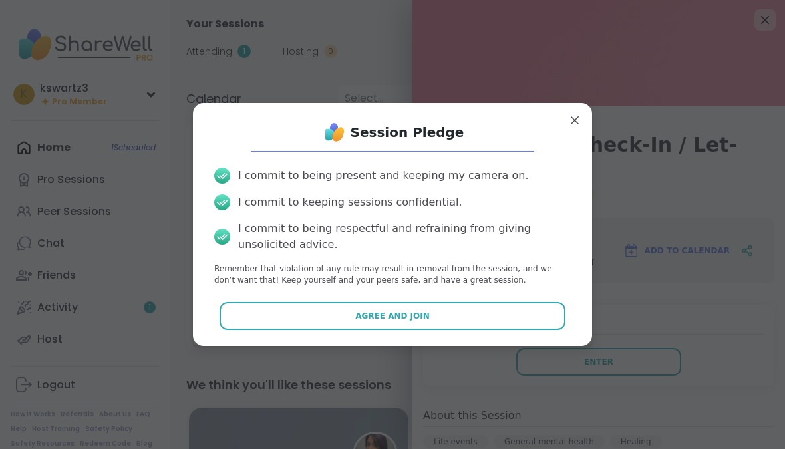
click at [504, 330] on button "Agree and Join" at bounding box center [392, 316] width 346 height 28
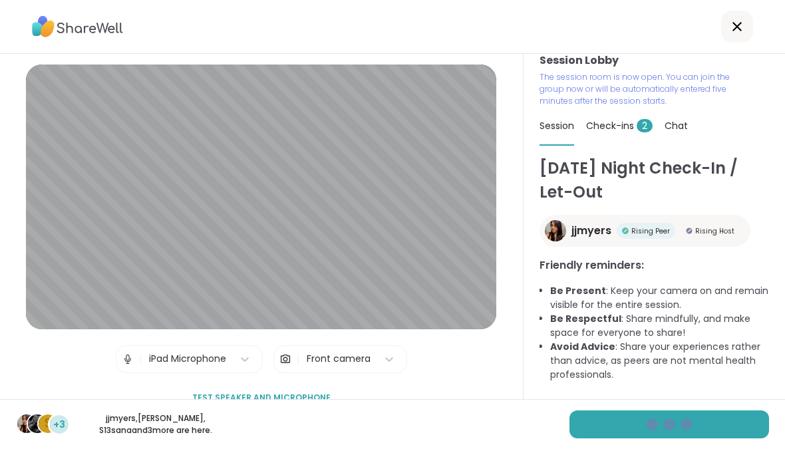
scroll to position [12, 0]
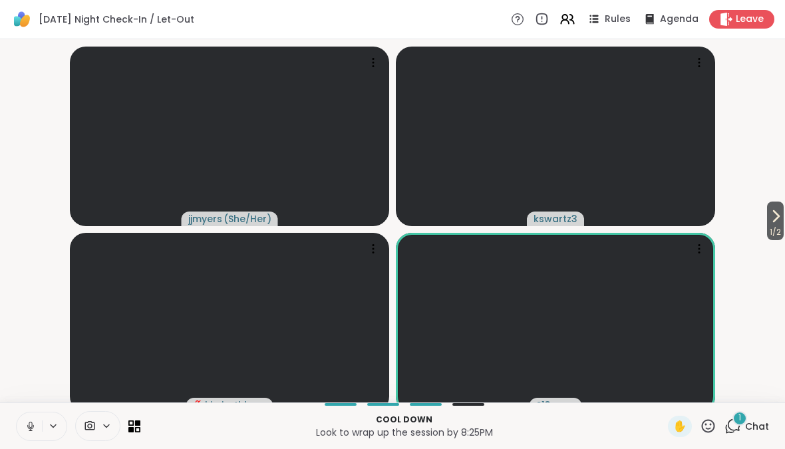
click at [27, 432] on icon at bounding box center [31, 426] width 12 height 12
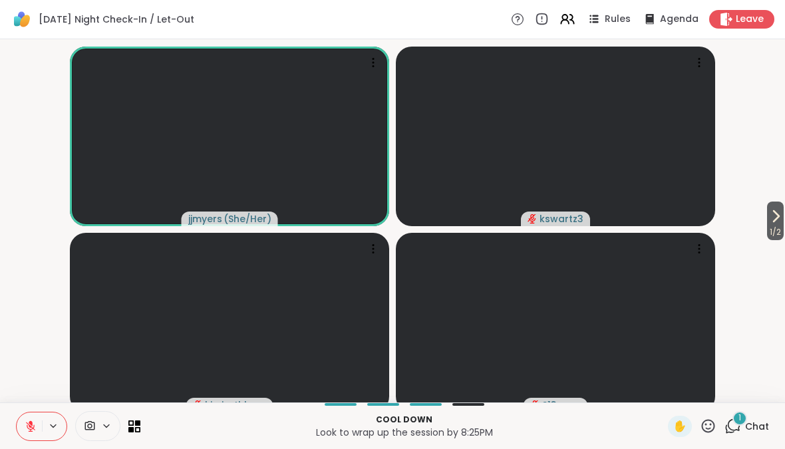
click at [41, 440] on button at bounding box center [29, 426] width 25 height 28
click at [33, 432] on icon at bounding box center [31, 426] width 12 height 12
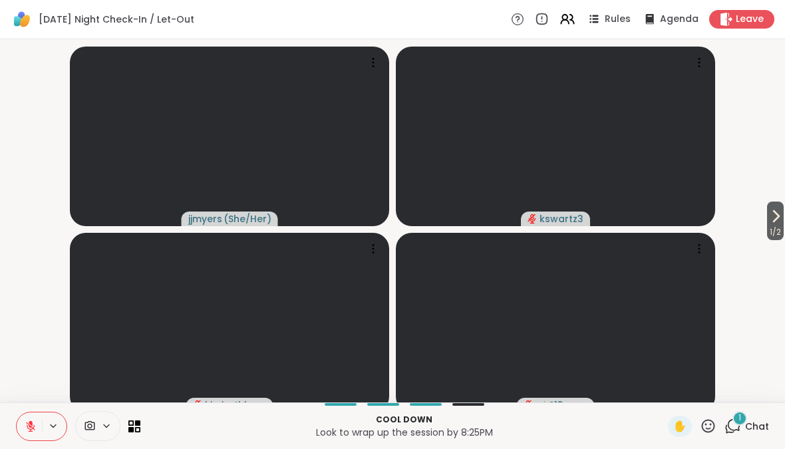
click at [135, 432] on icon at bounding box center [137, 428] width 5 height 5
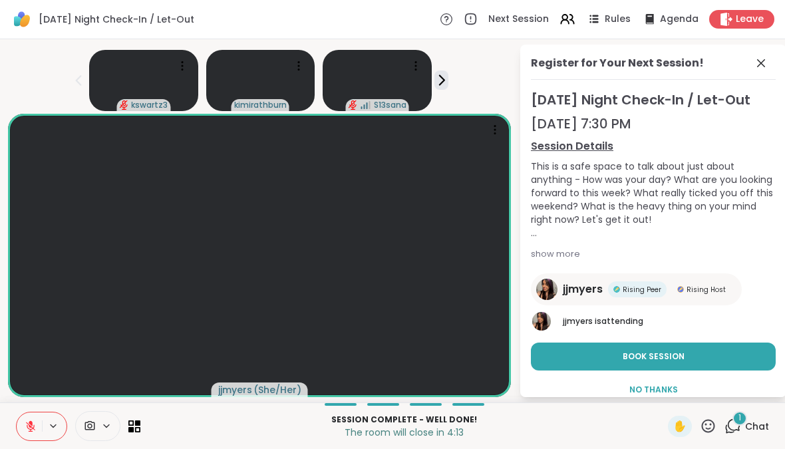
click at [737, 434] on icon at bounding box center [732, 426] width 17 height 17
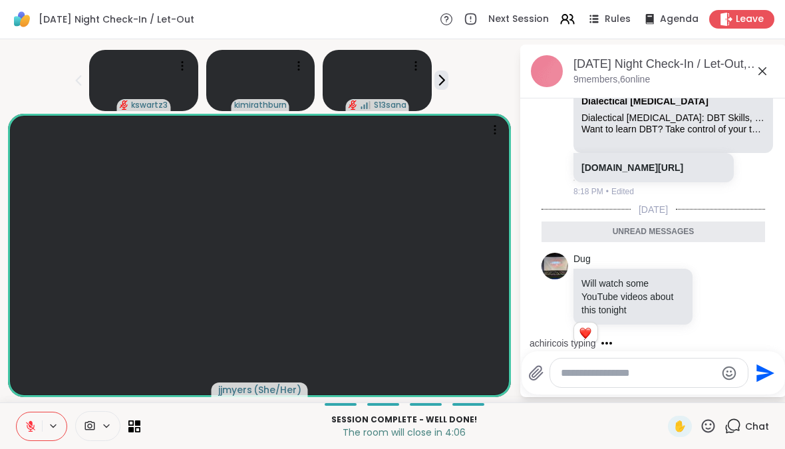
scroll to position [2625, 0]
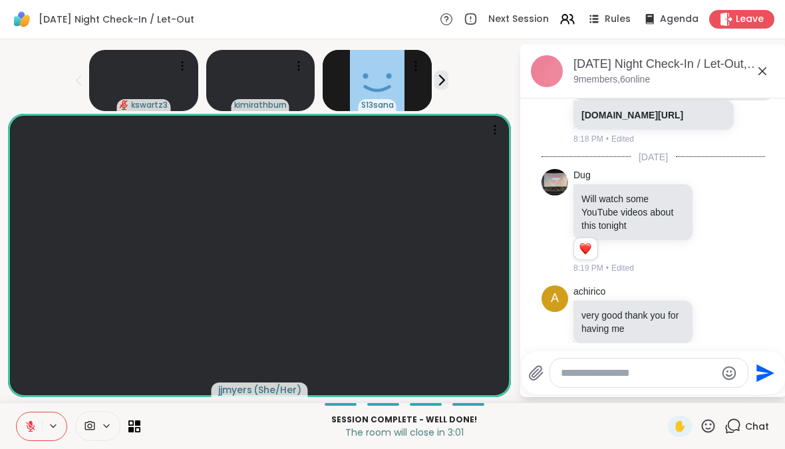
click at [750, 10] on div "Next Session Rules Agenda Leave" at bounding box center [607, 19] width 334 height 19
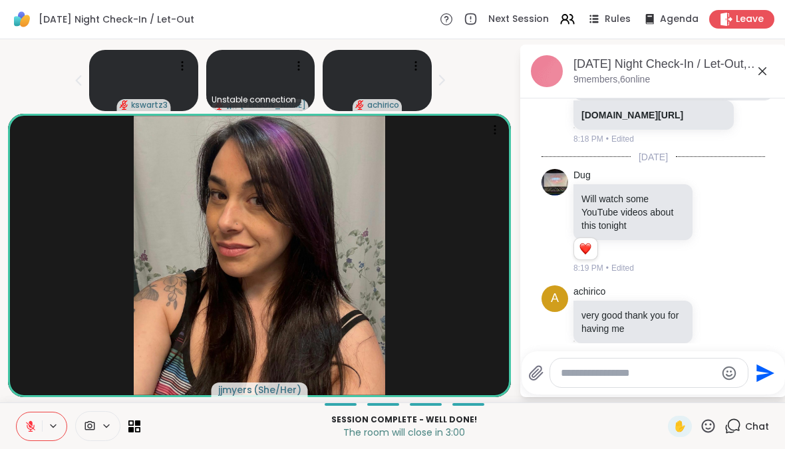
click at [753, 17] on span "Leave" at bounding box center [749, 19] width 28 height 13
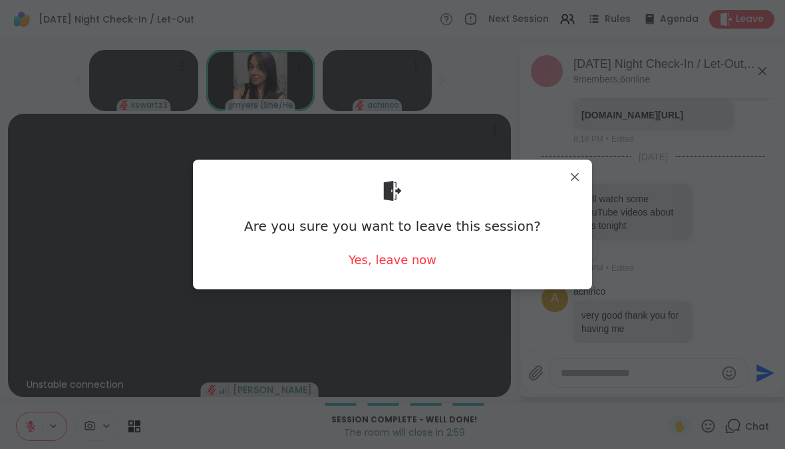
click at [419, 265] on div "Yes, leave now" at bounding box center [392, 259] width 88 height 17
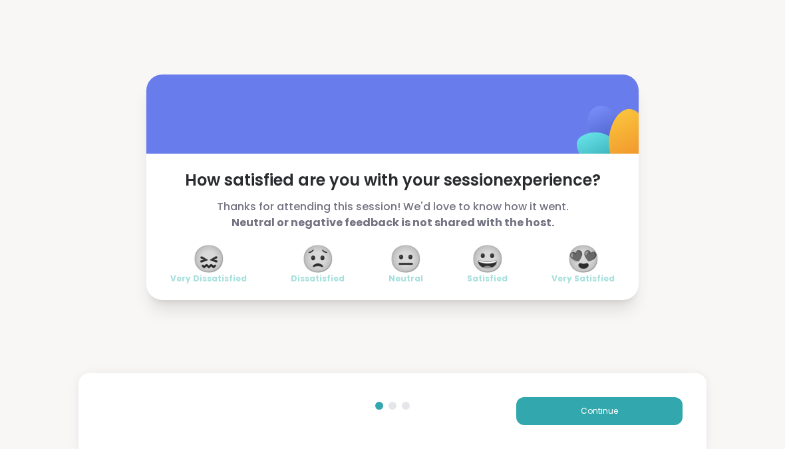
click at [231, 448] on div "Continue" at bounding box center [392, 411] width 628 height 76
click at [610, 417] on span "Continue" at bounding box center [599, 411] width 37 height 12
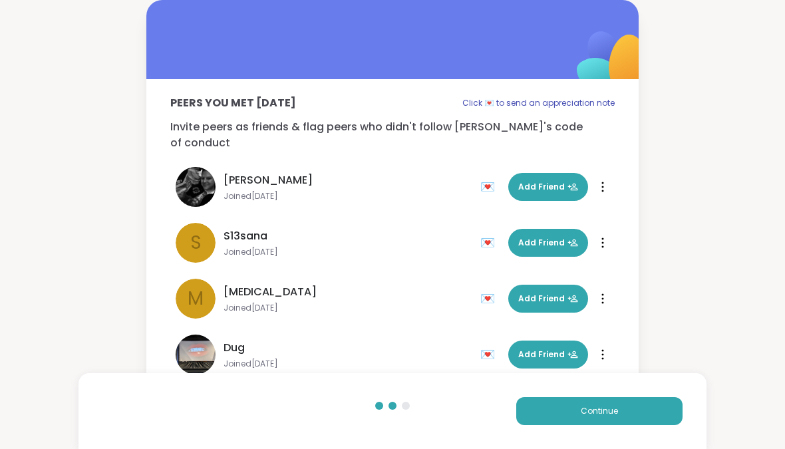
click at [604, 425] on button "Continue" at bounding box center [599, 411] width 166 height 28
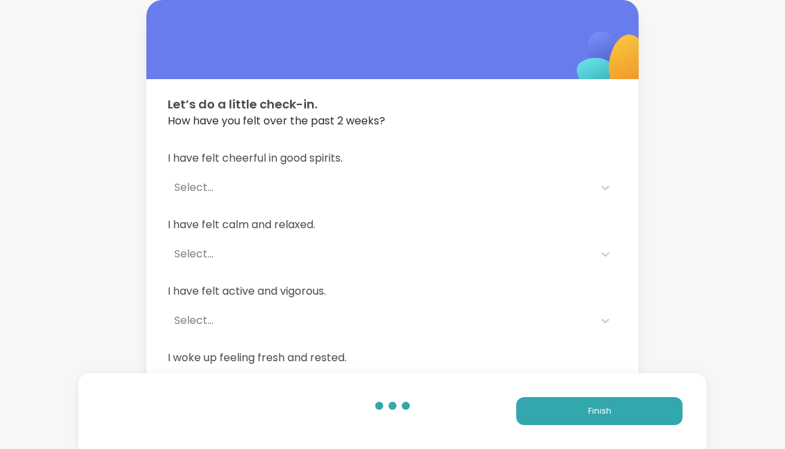
click at [646, 425] on button "Finish" at bounding box center [599, 411] width 166 height 28
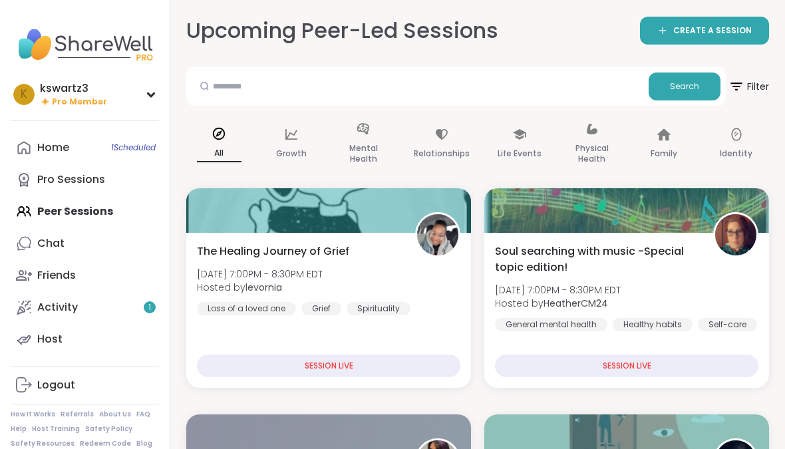
click at [146, 142] on span "1 Scheduled" at bounding box center [133, 147] width 45 height 11
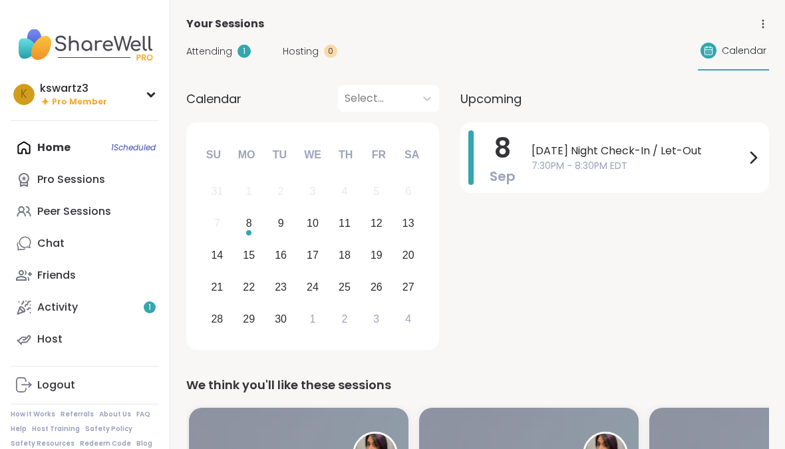
click at [666, 139] on div "Monday Night Check-In / Let-Out 7:30PM - 8:30PM EDT" at bounding box center [645, 157] width 229 height 55
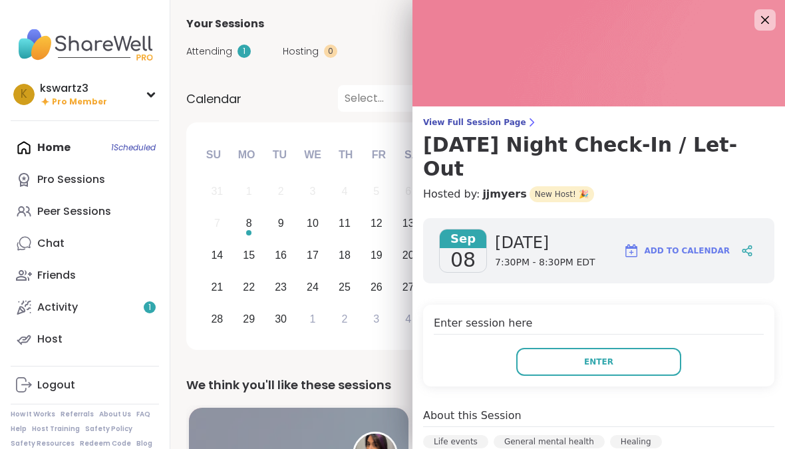
click at [763, 19] on icon at bounding box center [765, 20] width 8 height 8
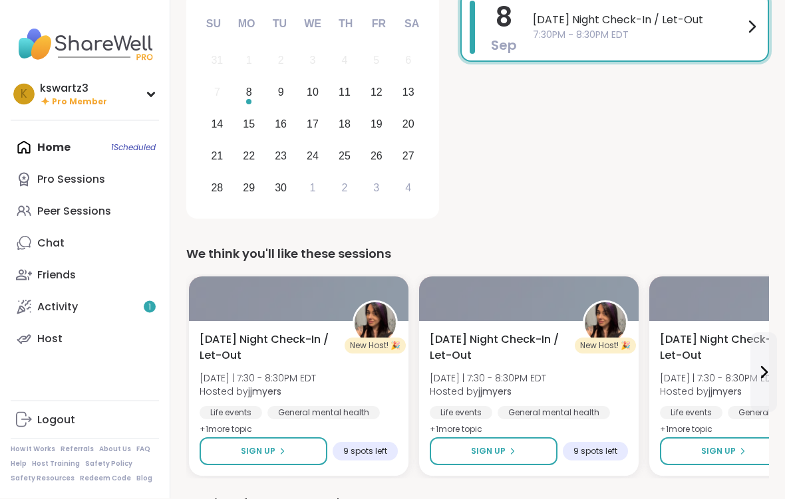
scroll to position [131, 0]
click at [384, 326] on img at bounding box center [374, 323] width 41 height 41
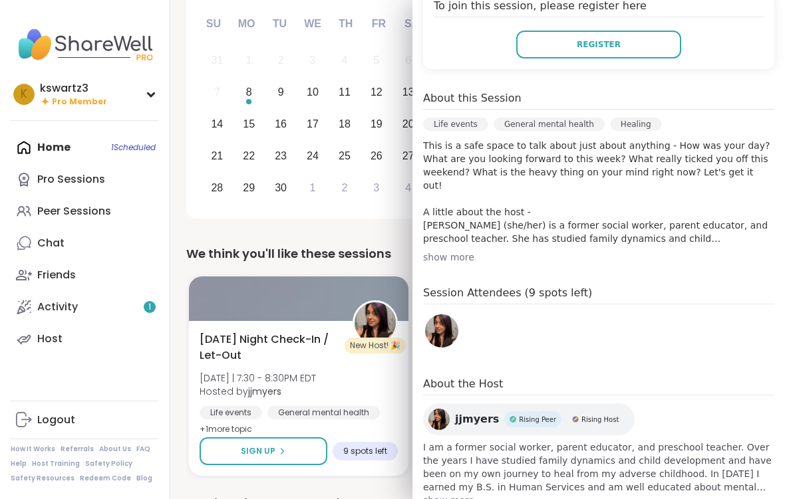
scroll to position [317, 0]
click at [453, 315] on img at bounding box center [441, 331] width 33 height 33
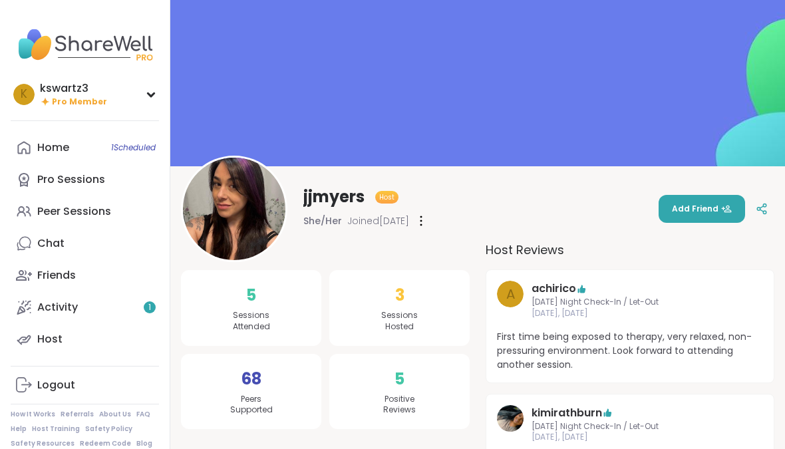
click at [703, 213] on span "Add Friend" at bounding box center [702, 209] width 60 height 12
click at [118, 308] on link "Activity 1" at bounding box center [85, 307] width 148 height 32
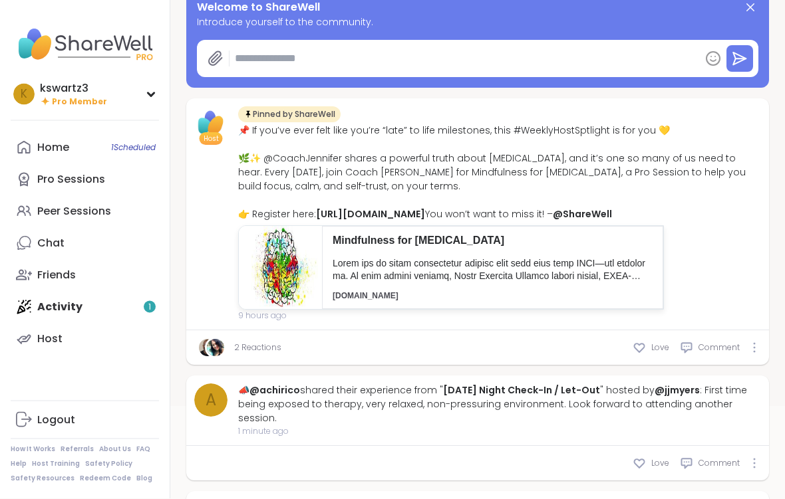
type textarea "*"
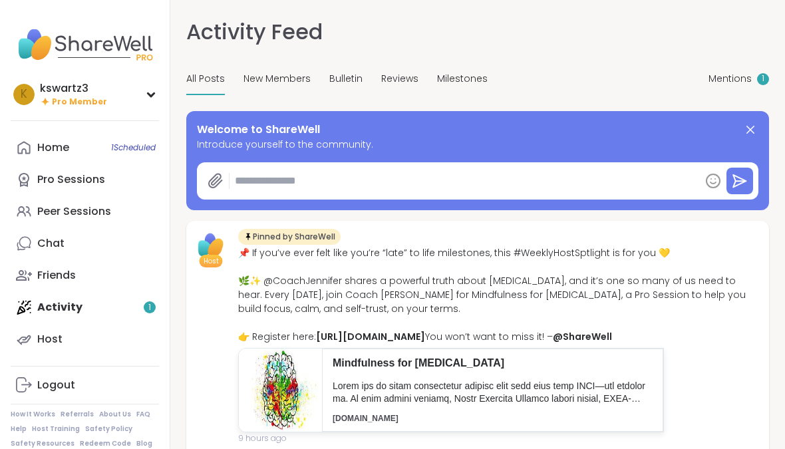
click at [746, 130] on icon at bounding box center [750, 130] width 16 height 16
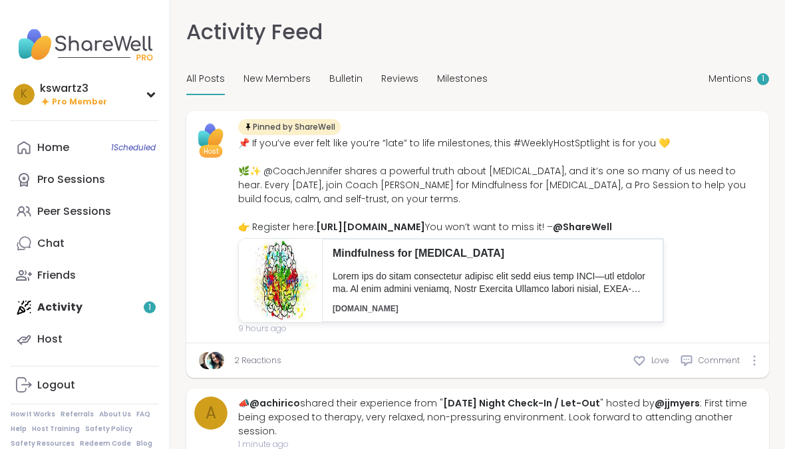
click at [735, 80] on span "Mentions" at bounding box center [729, 79] width 43 height 14
